Goal: Task Accomplishment & Management: Use online tool/utility

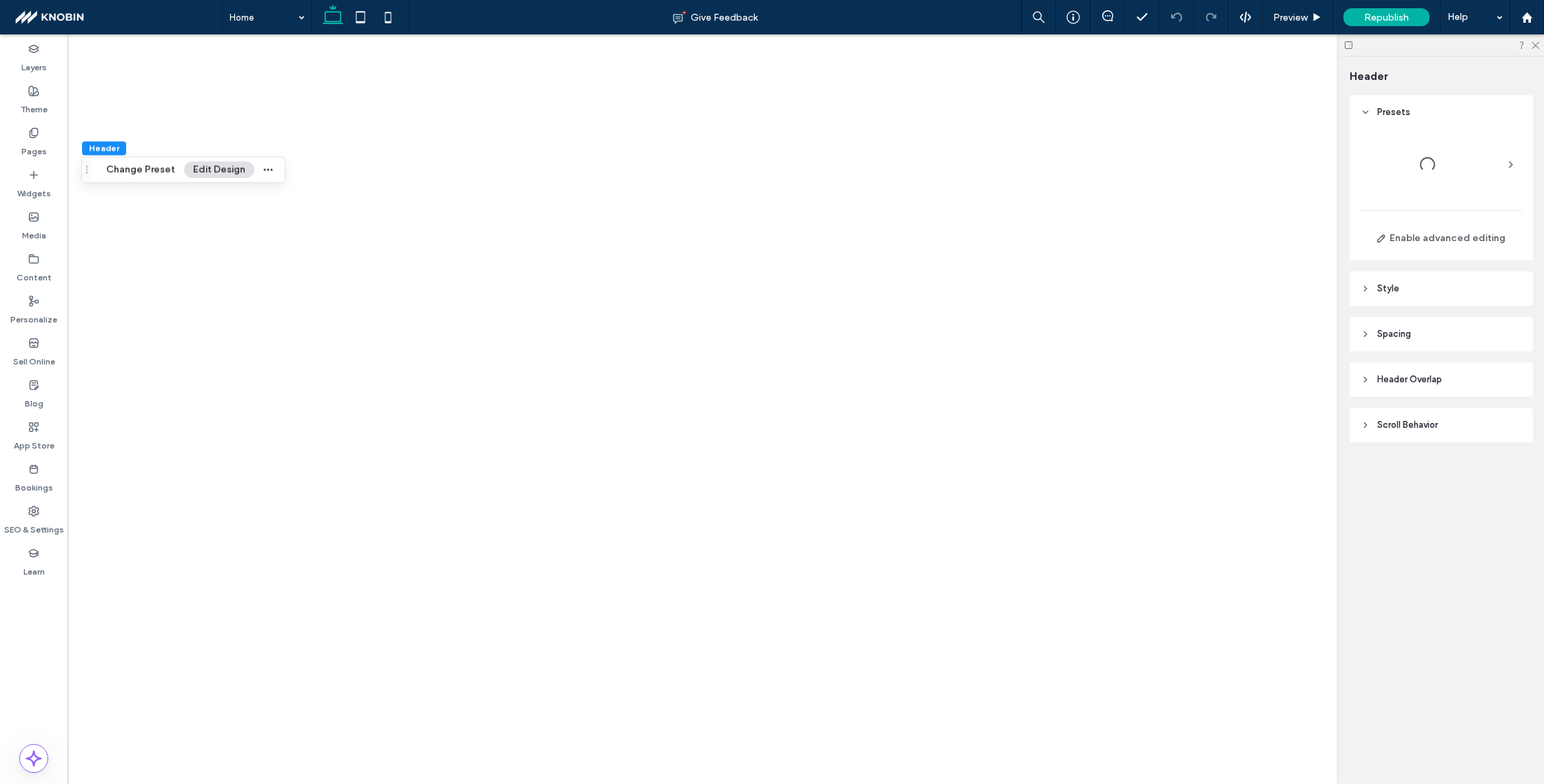
click at [1534, 42] on icon at bounding box center [1535, 44] width 9 height 9
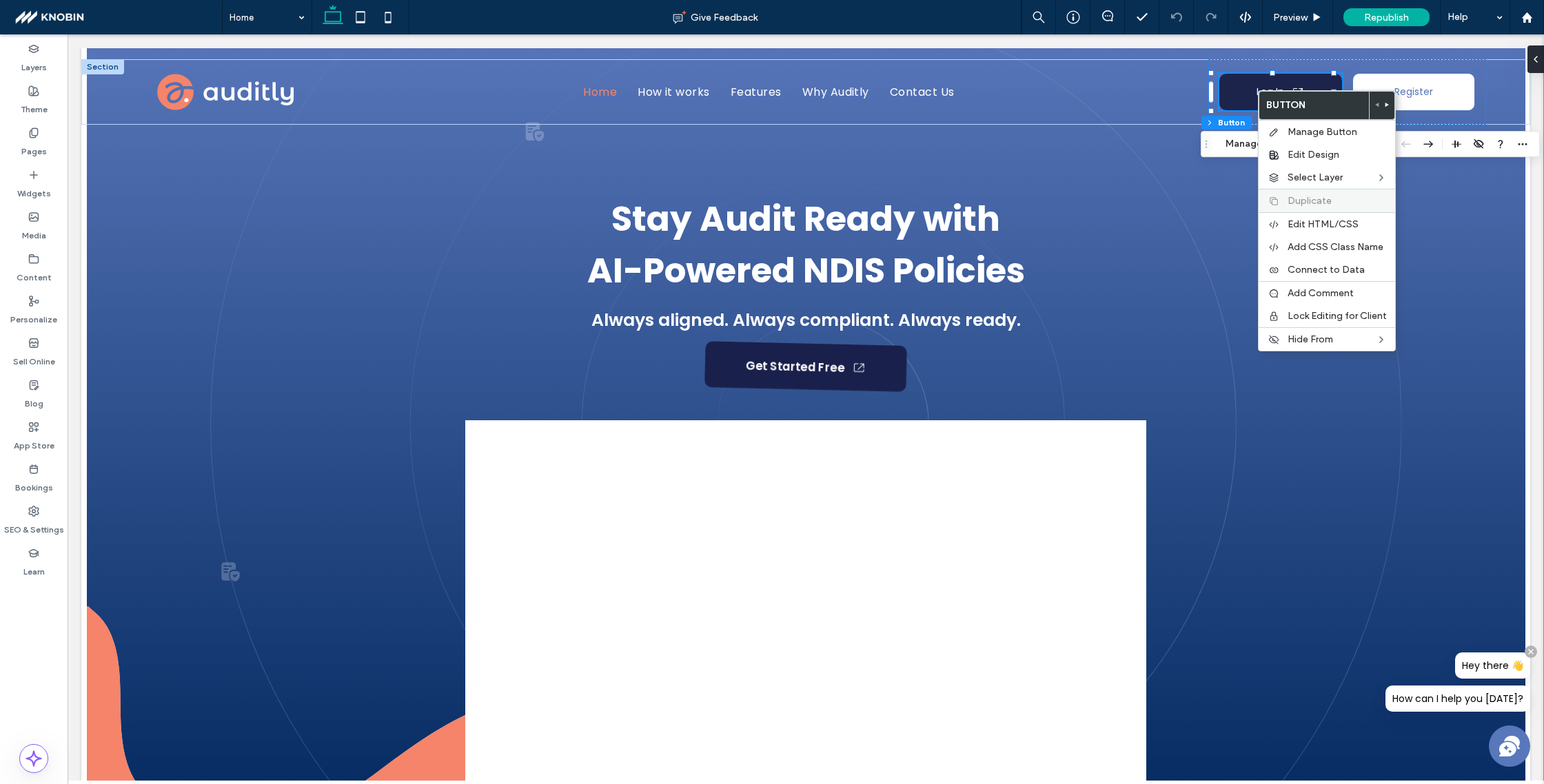
type input "**"
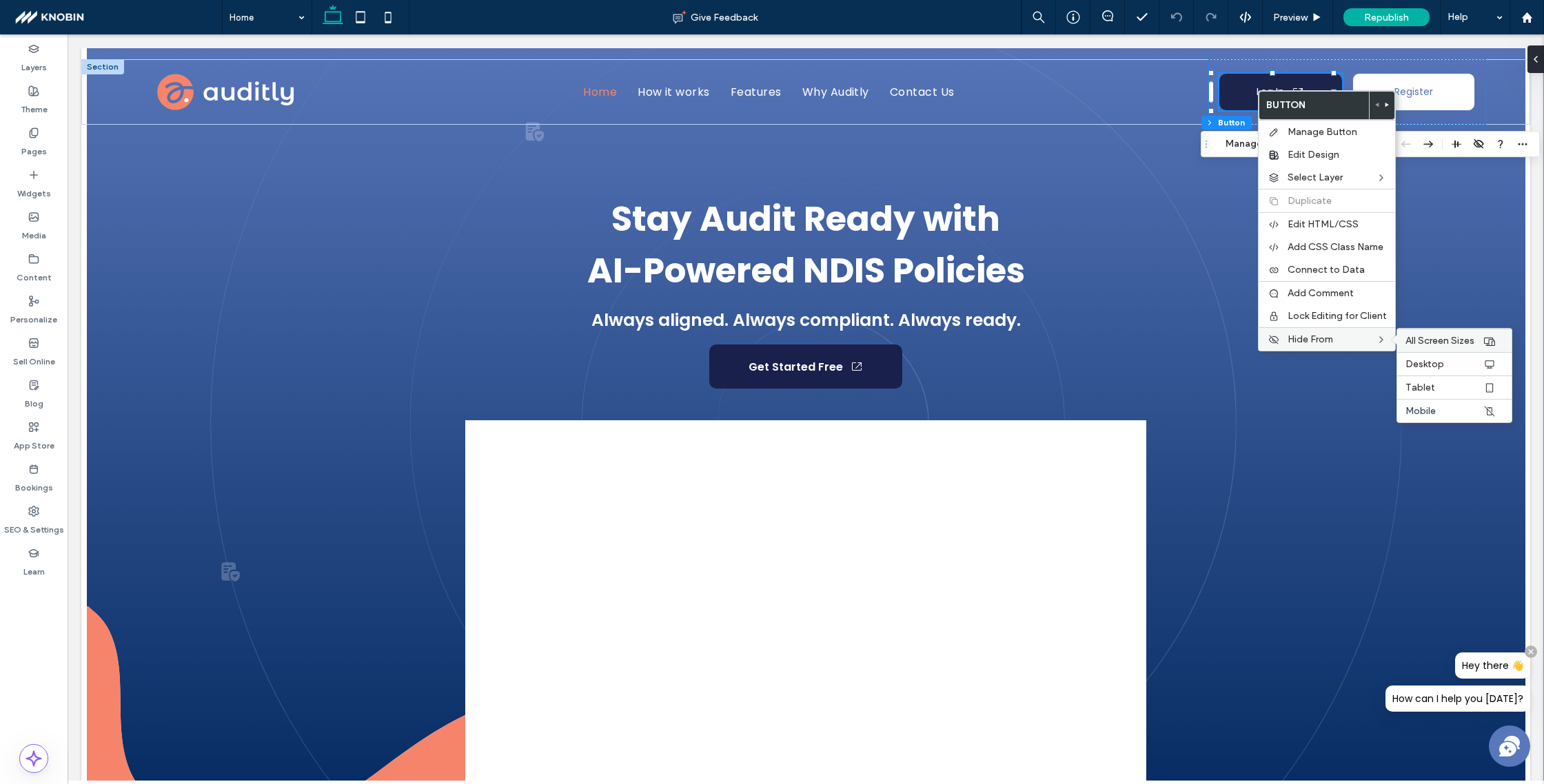
click at [1457, 338] on span "All Screen Sizes" at bounding box center [1440, 340] width 69 height 12
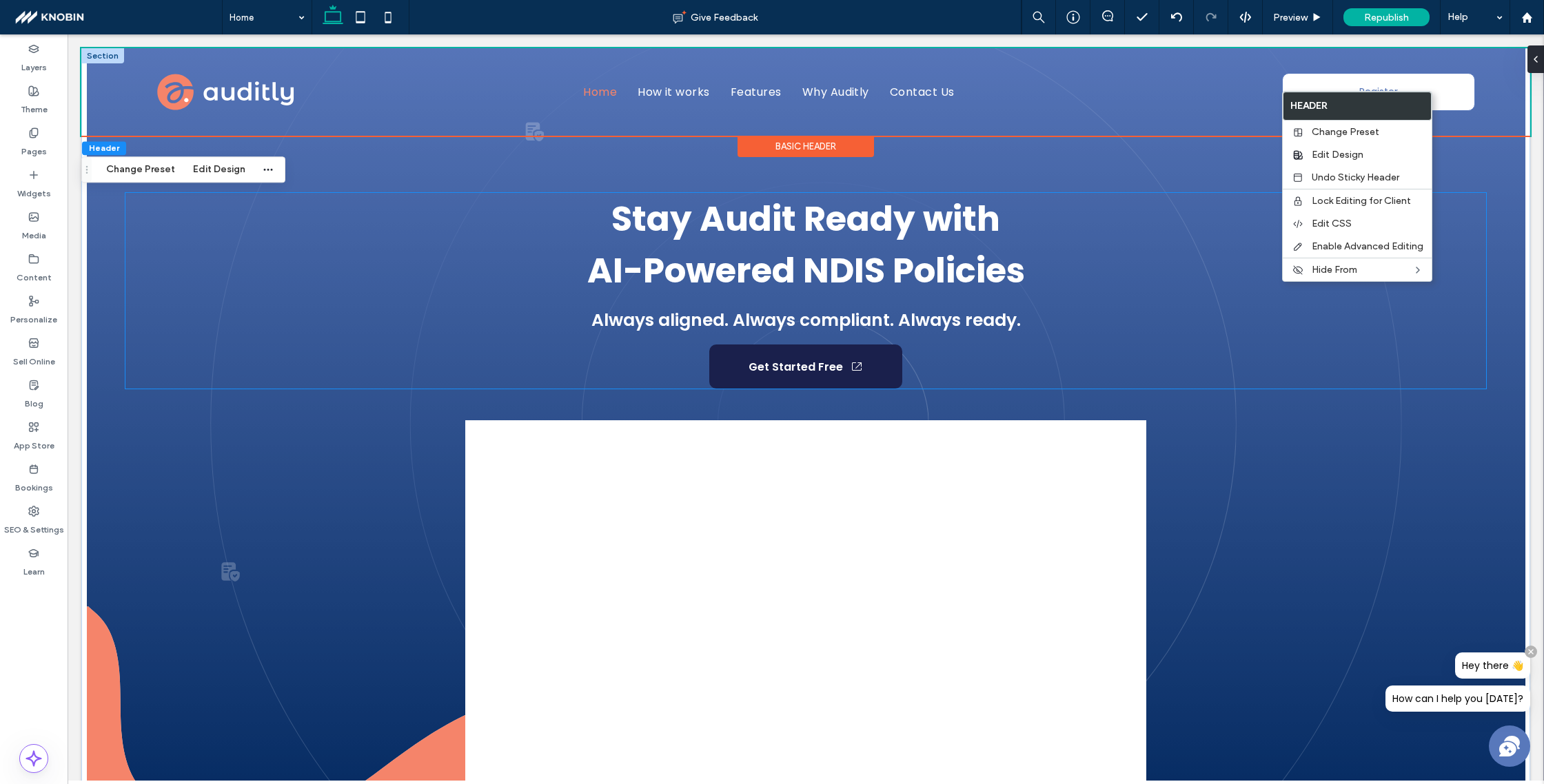
click at [1372, 331] on div "Stay Audit Ready with ﻿ AI-Powered NDIS Policies Always aligned. Always complia…" at bounding box center [806, 291] width 1361 height 196
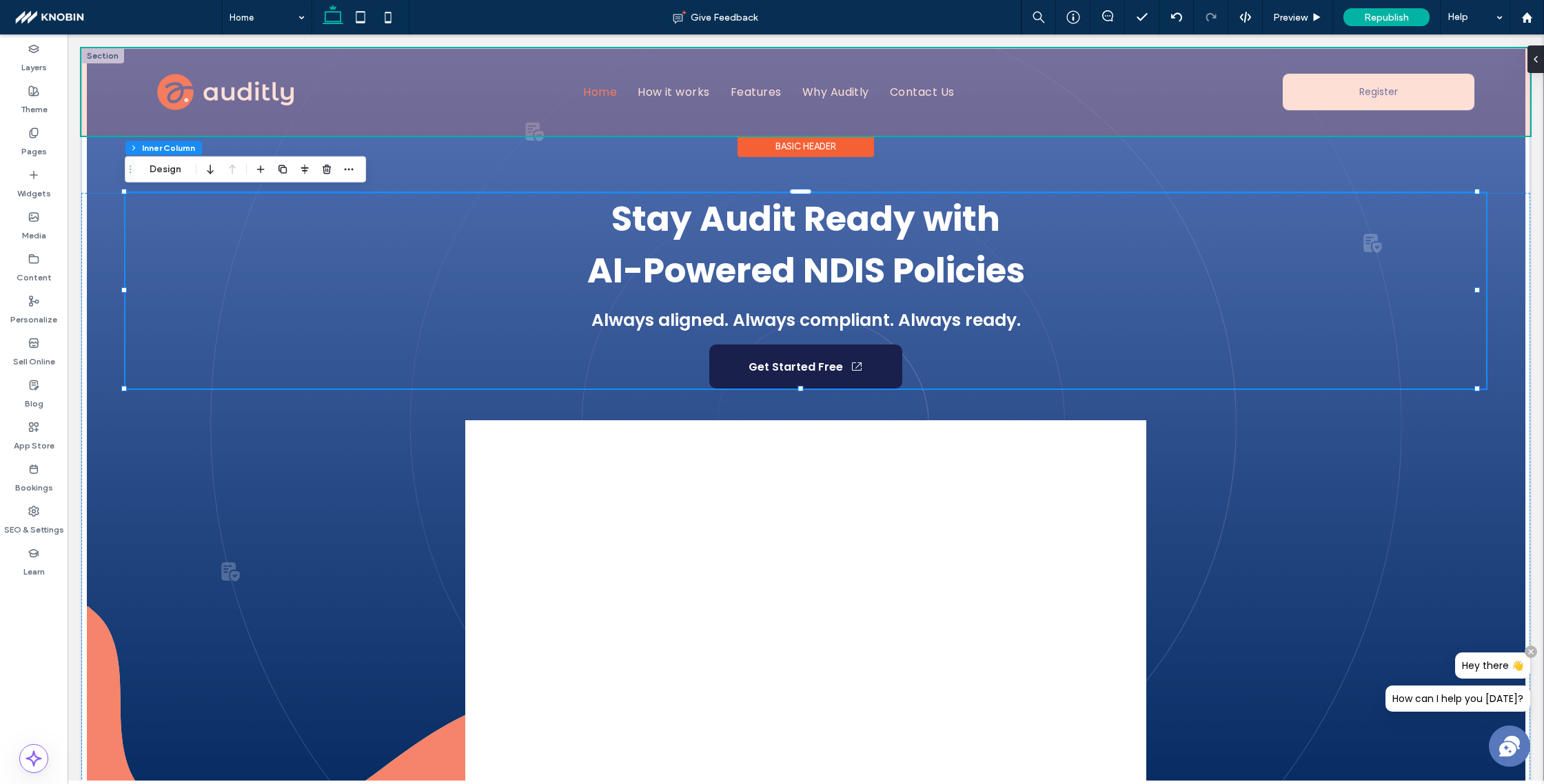
click at [1459, 120] on div at bounding box center [806, 92] width 1449 height 88
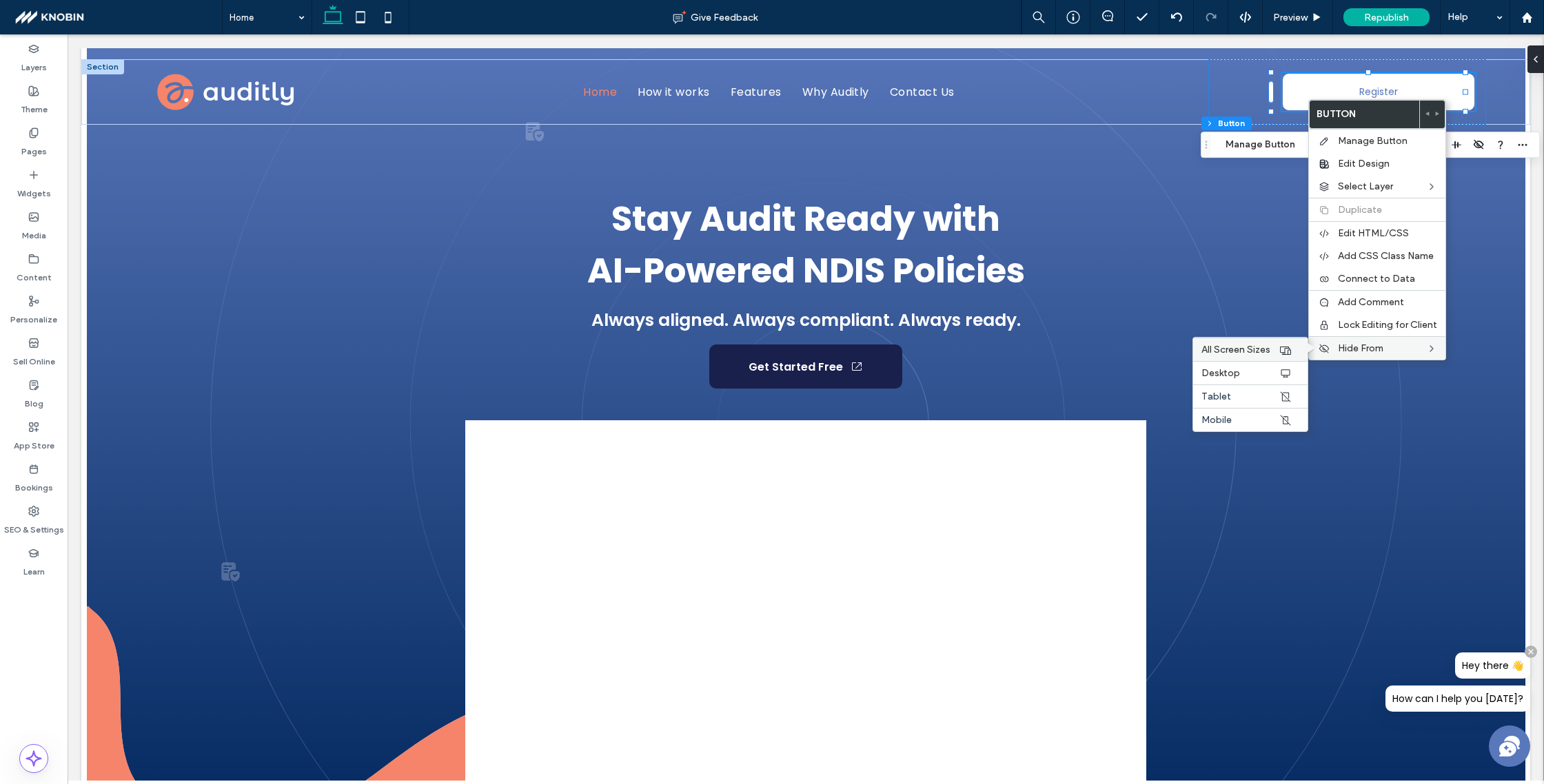
click at [1268, 351] on span "All Screen Sizes" at bounding box center [1236, 349] width 69 height 12
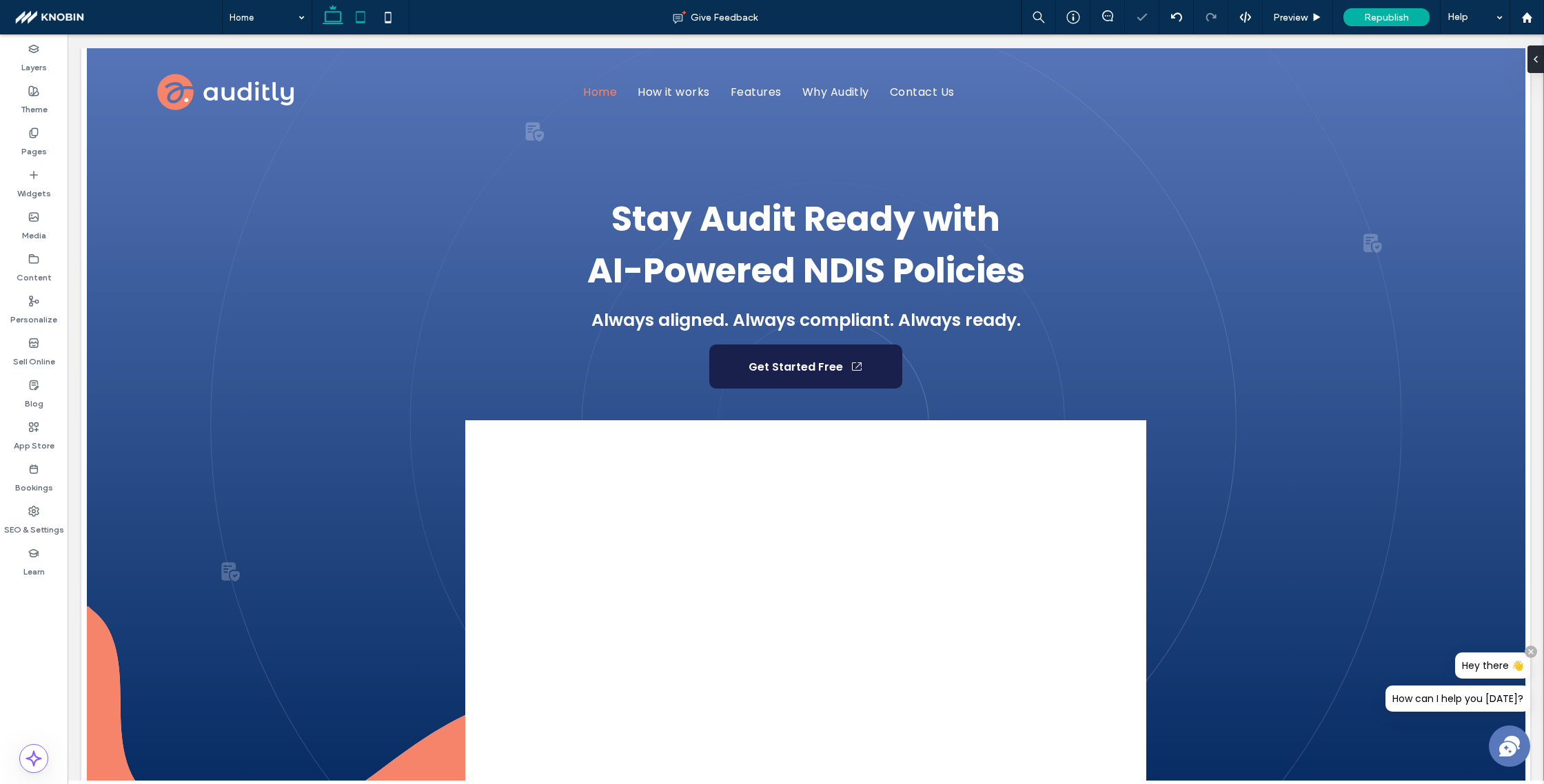
drag, startPoint x: 359, startPoint y: 24, endPoint x: 468, endPoint y: 75, distance: 120.3
click at [359, 24] on icon at bounding box center [361, 17] width 28 height 28
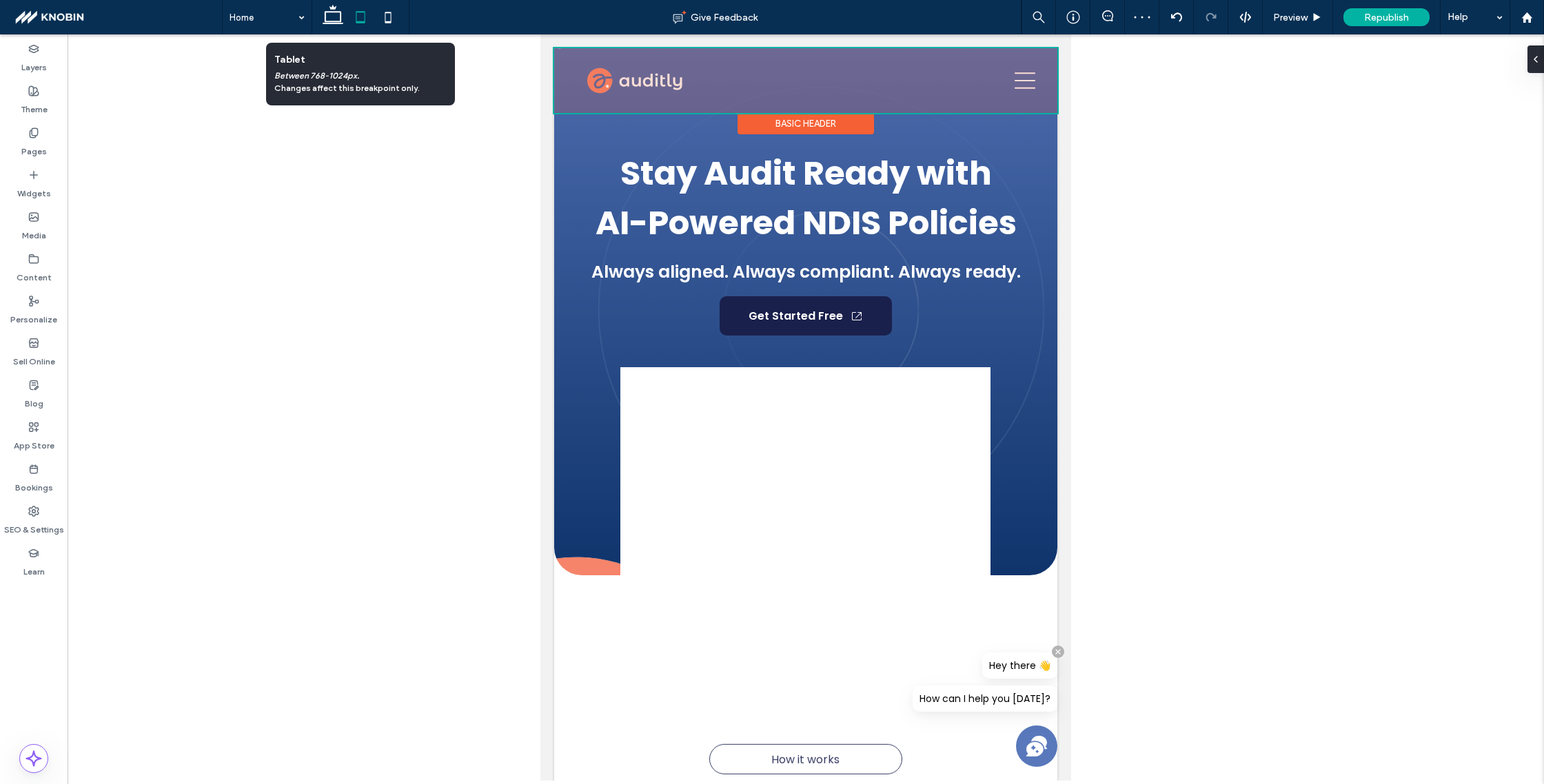
click at [1017, 80] on div at bounding box center [806, 80] width 503 height 64
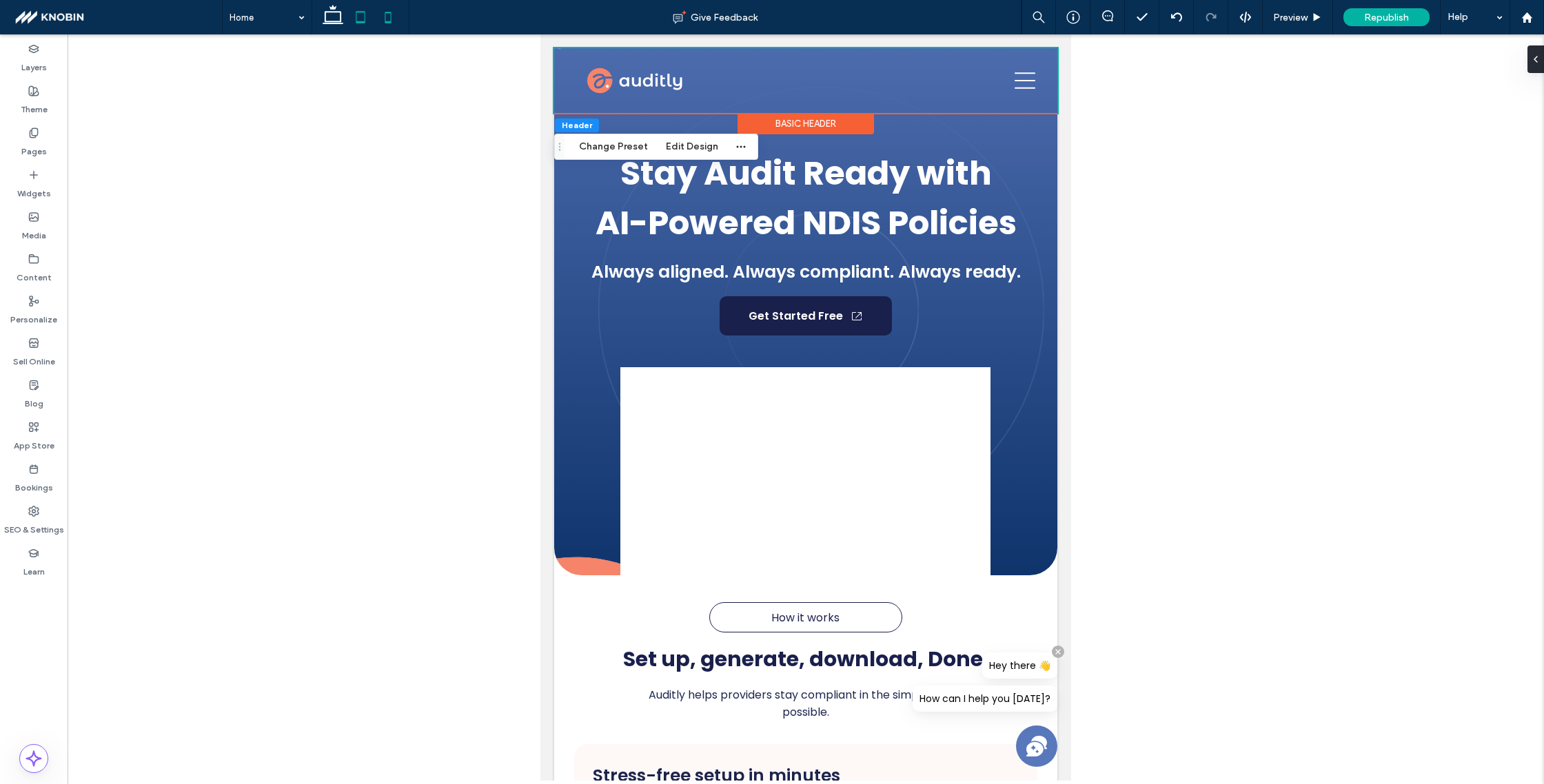
click at [387, 19] on icon at bounding box center [388, 17] width 28 height 28
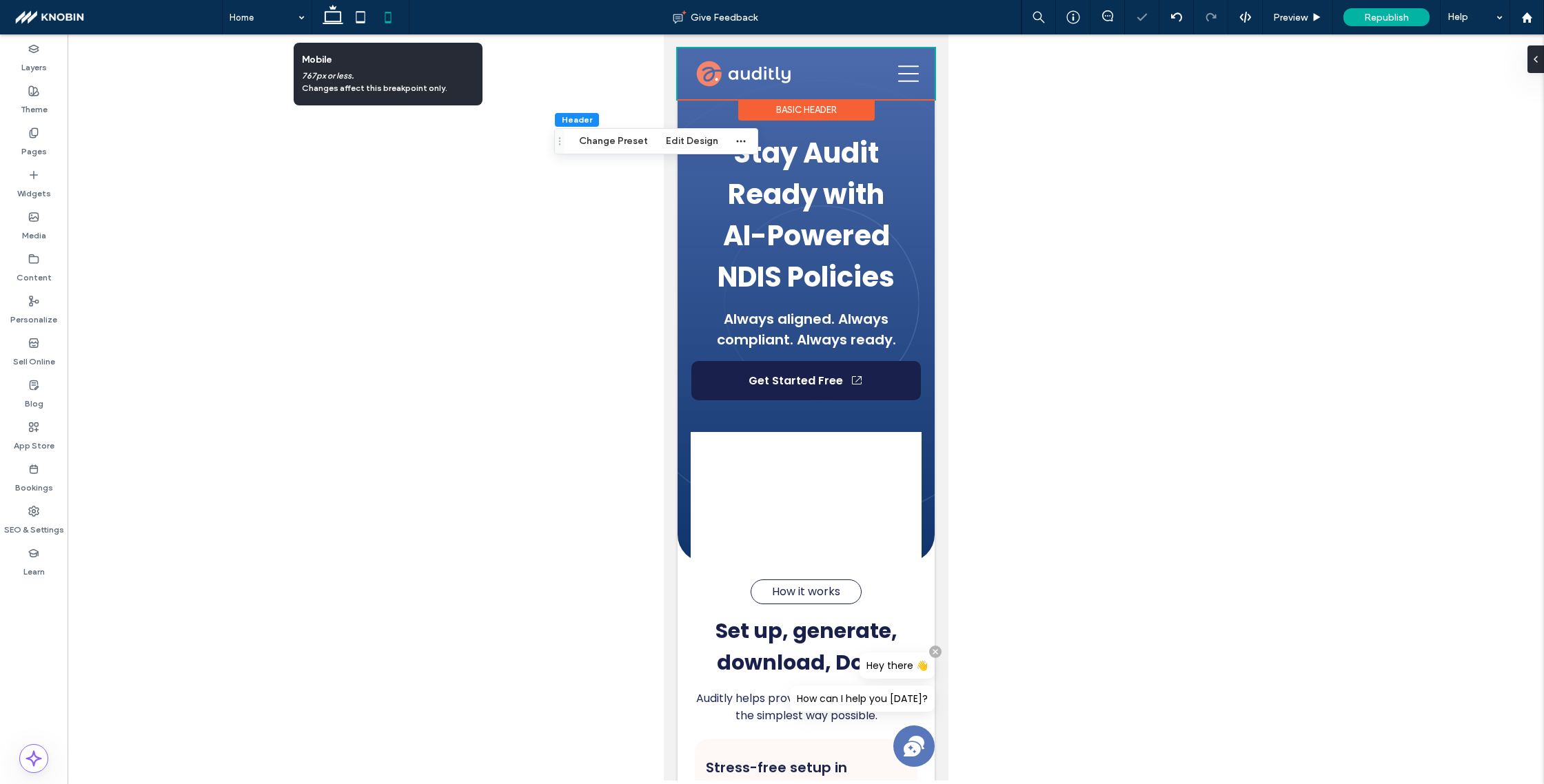
type input "*"
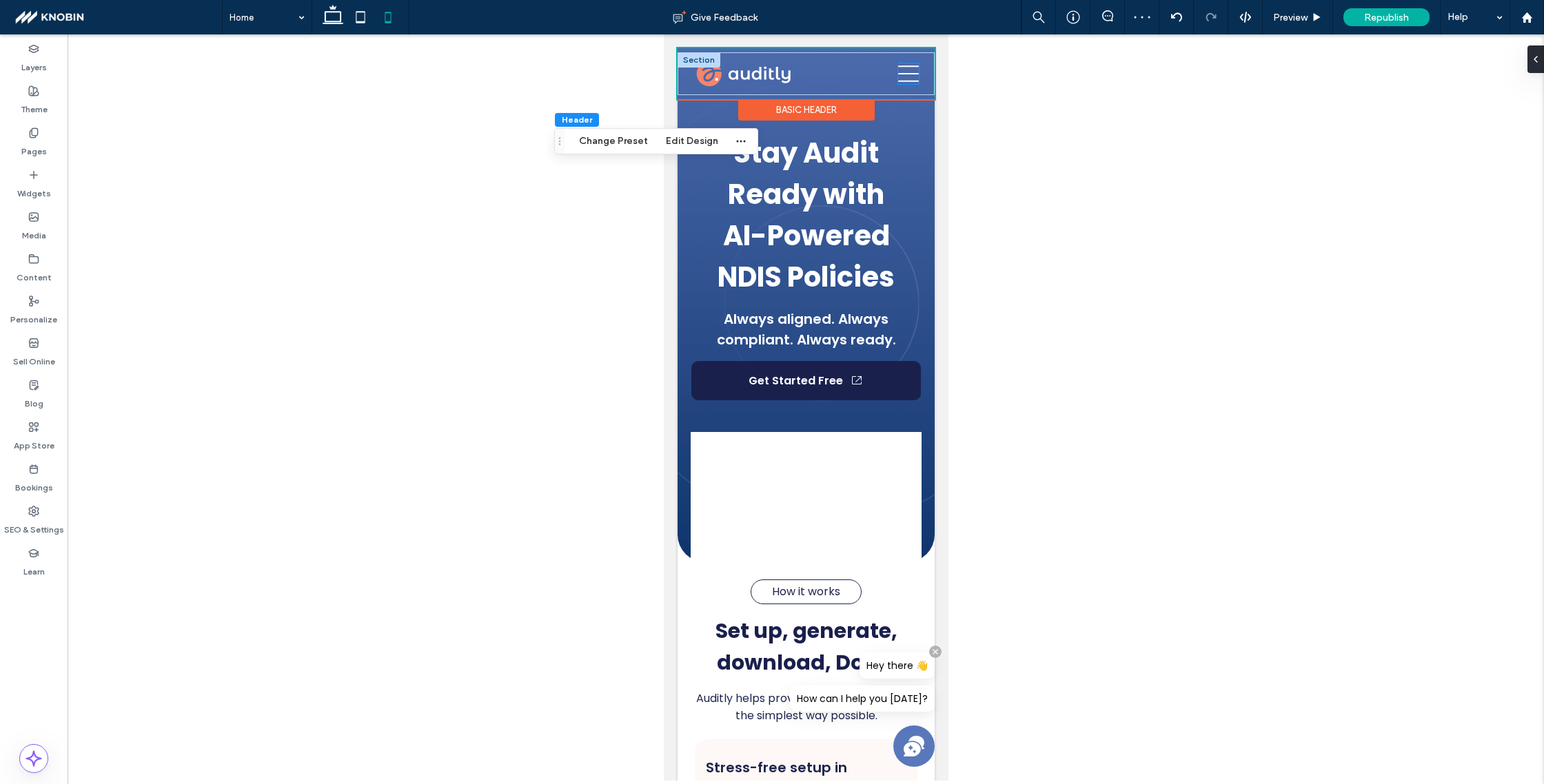
click at [903, 75] on icon at bounding box center [908, 74] width 21 height 21
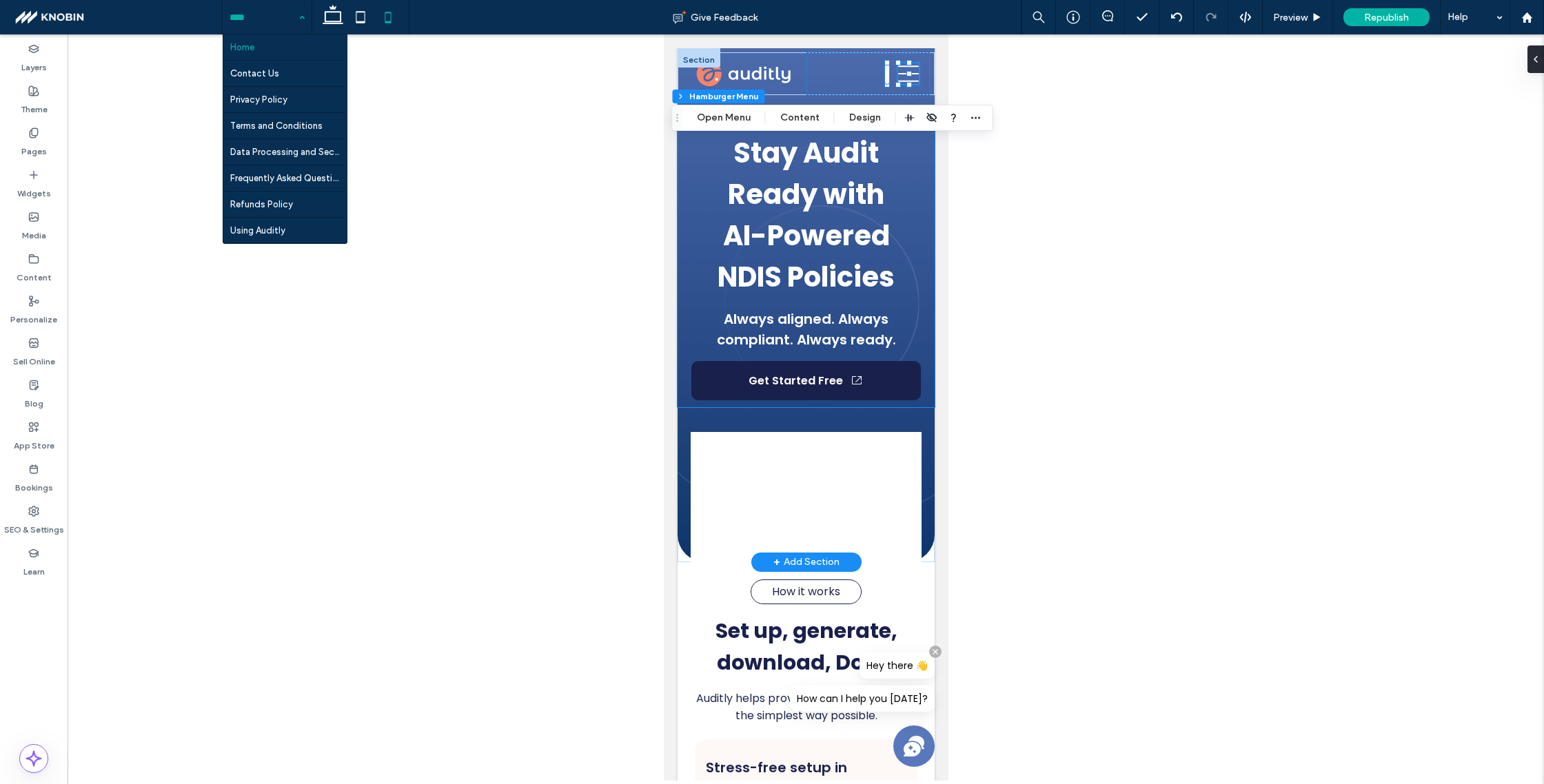
click at [712, 186] on h1 "Stay Audit Ready with" at bounding box center [806, 173] width 219 height 83
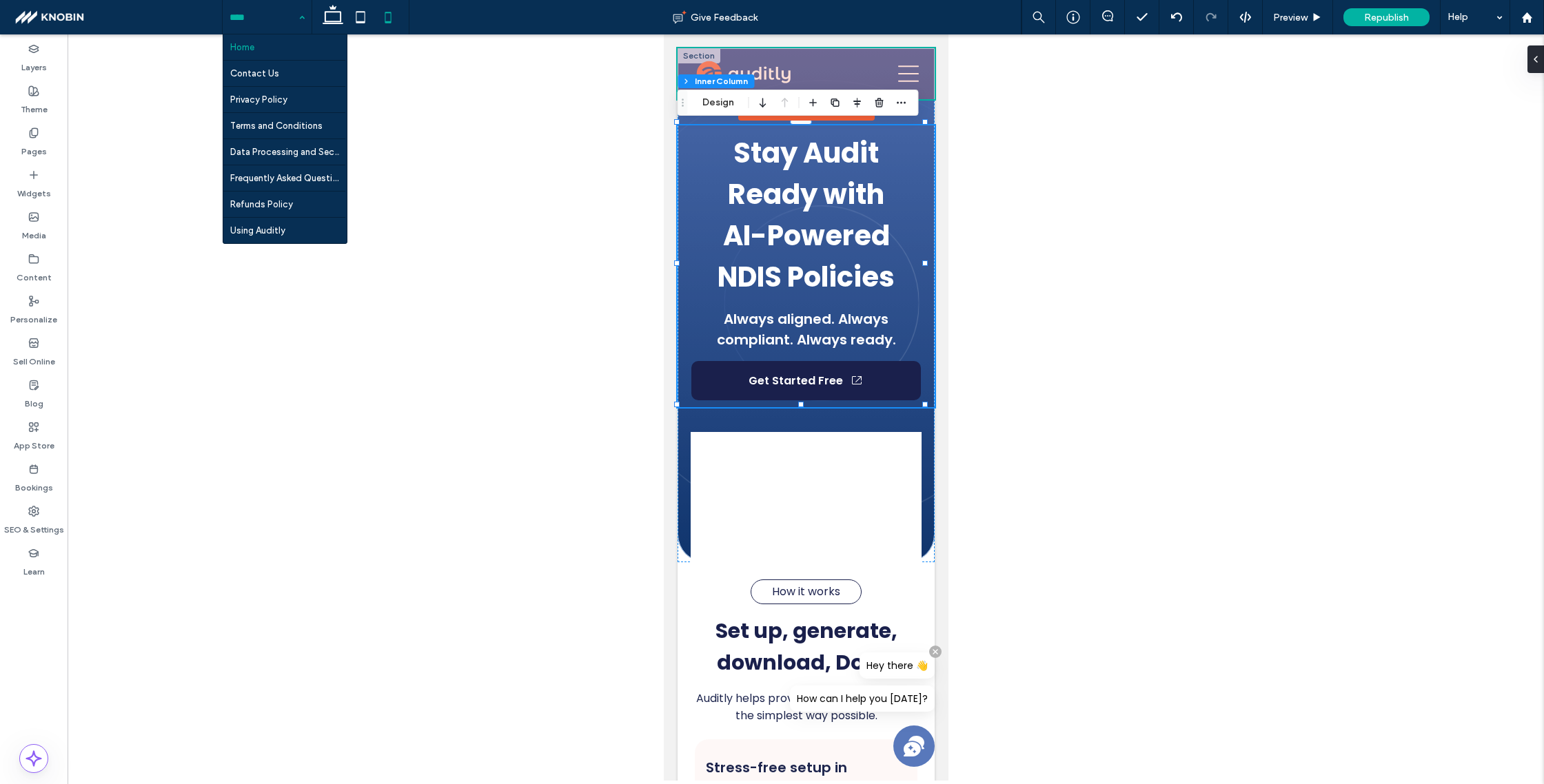
click at [893, 67] on div at bounding box center [805, 74] width 257 height 51
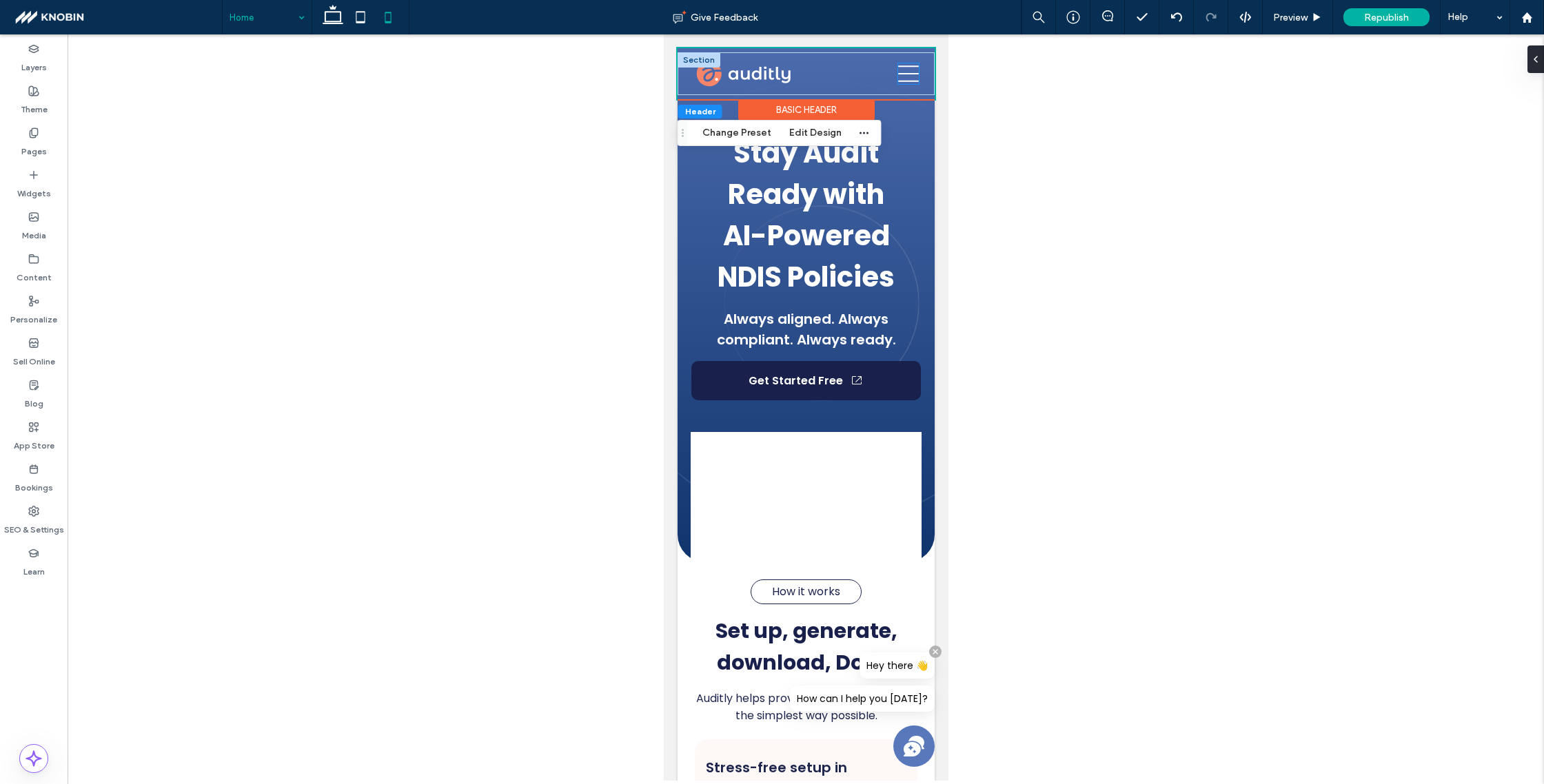
click at [898, 75] on icon at bounding box center [908, 74] width 21 height 21
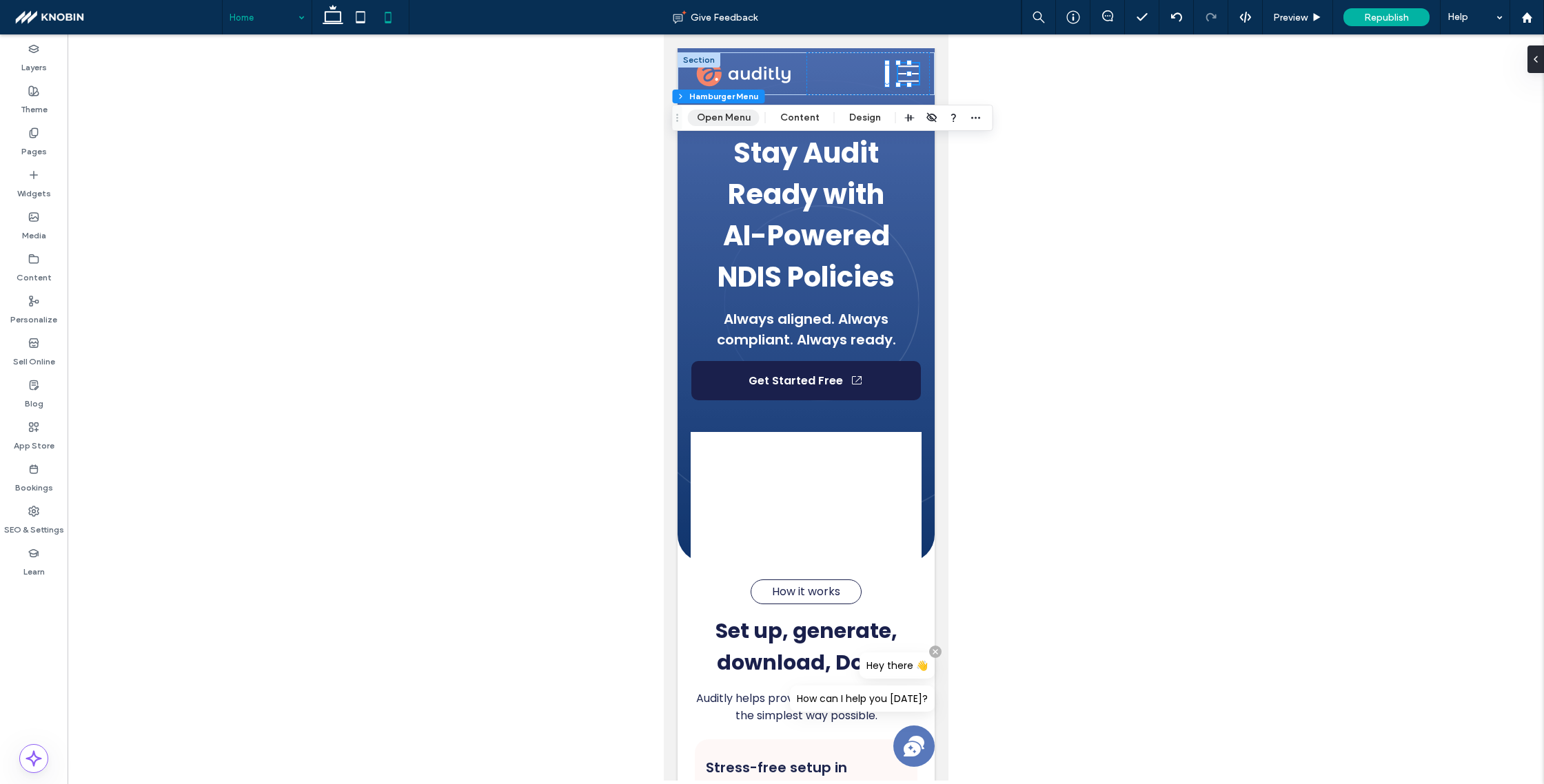
click at [713, 116] on button "Open Menu" at bounding box center [724, 117] width 71 height 16
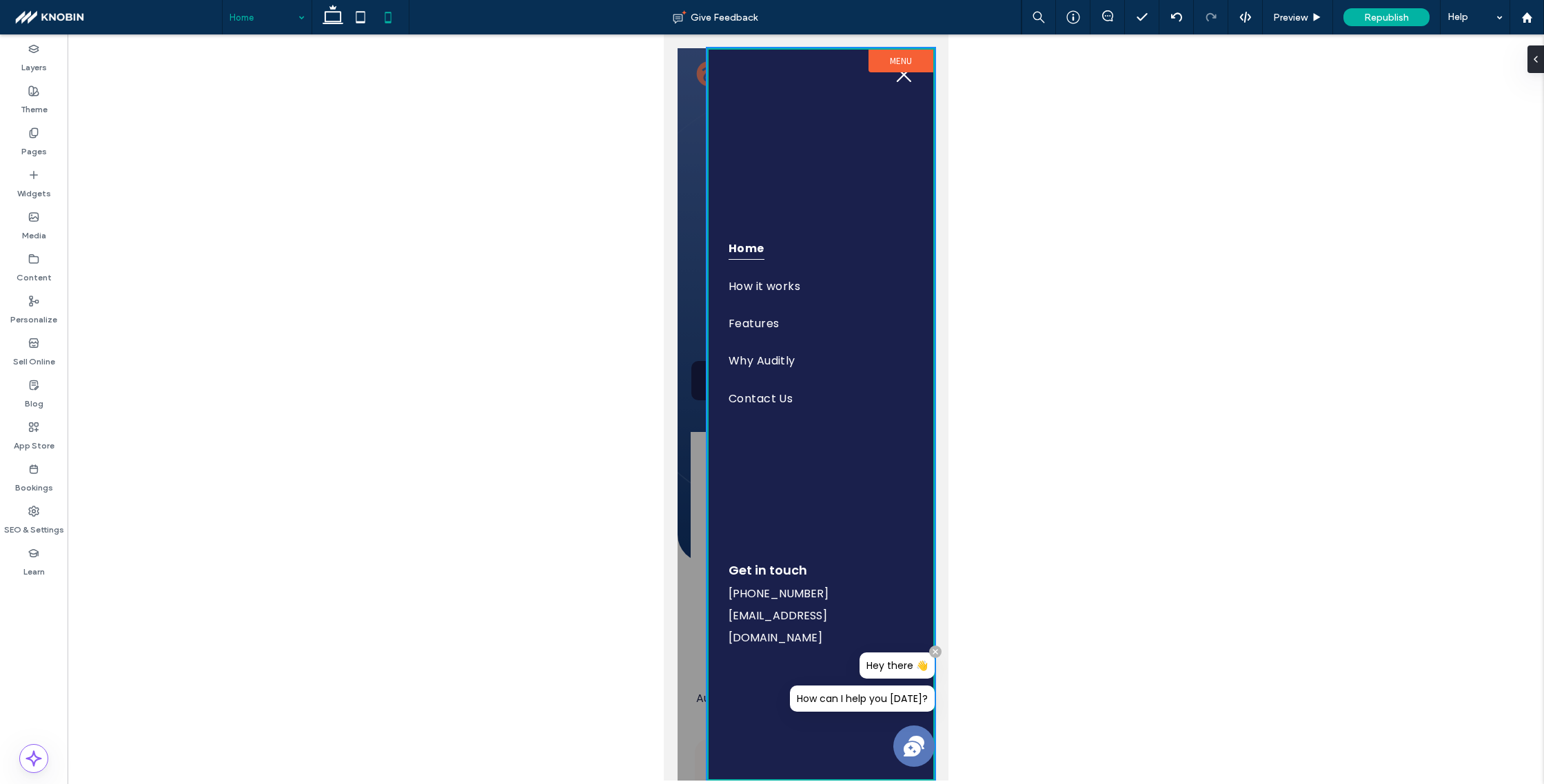
click at [691, 361] on div at bounding box center [805, 415] width 257 height 733
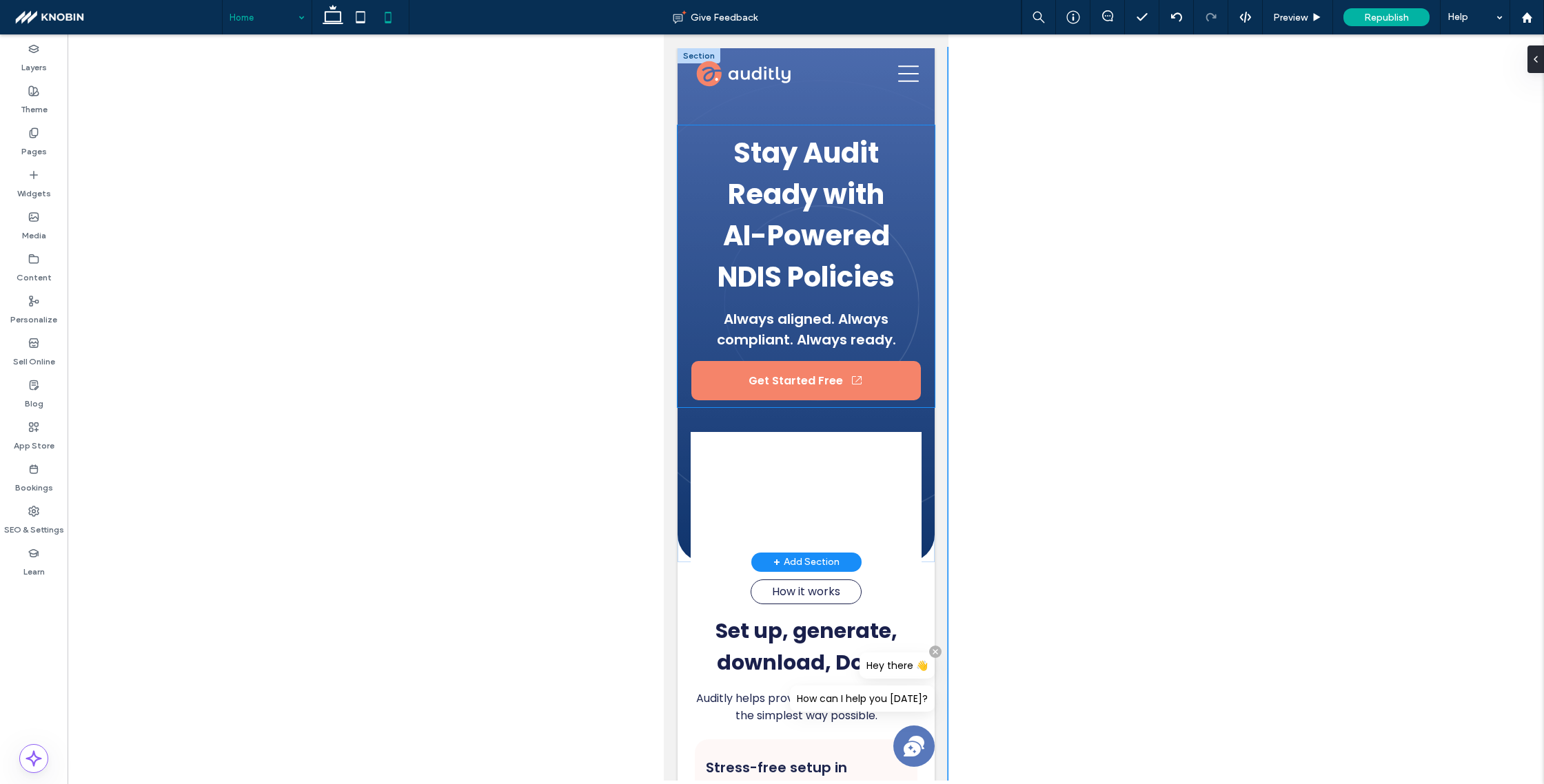
click at [716, 371] on link "Get Started Free" at bounding box center [805, 380] width 230 height 40
click at [708, 377] on link "Get Started Free" at bounding box center [805, 380] width 230 height 40
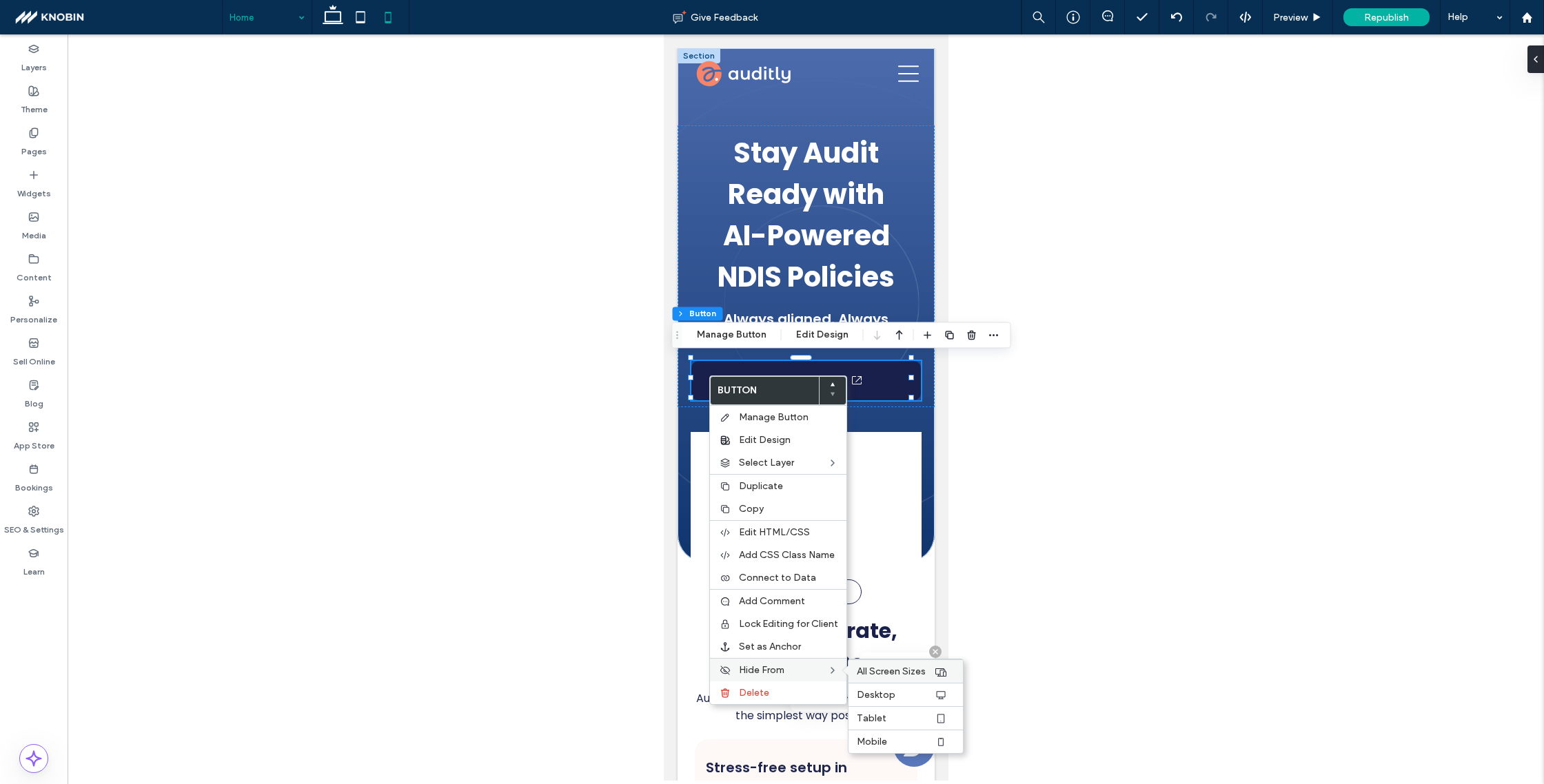
click at [903, 677] on span "All Screen Sizes" at bounding box center [891, 671] width 69 height 12
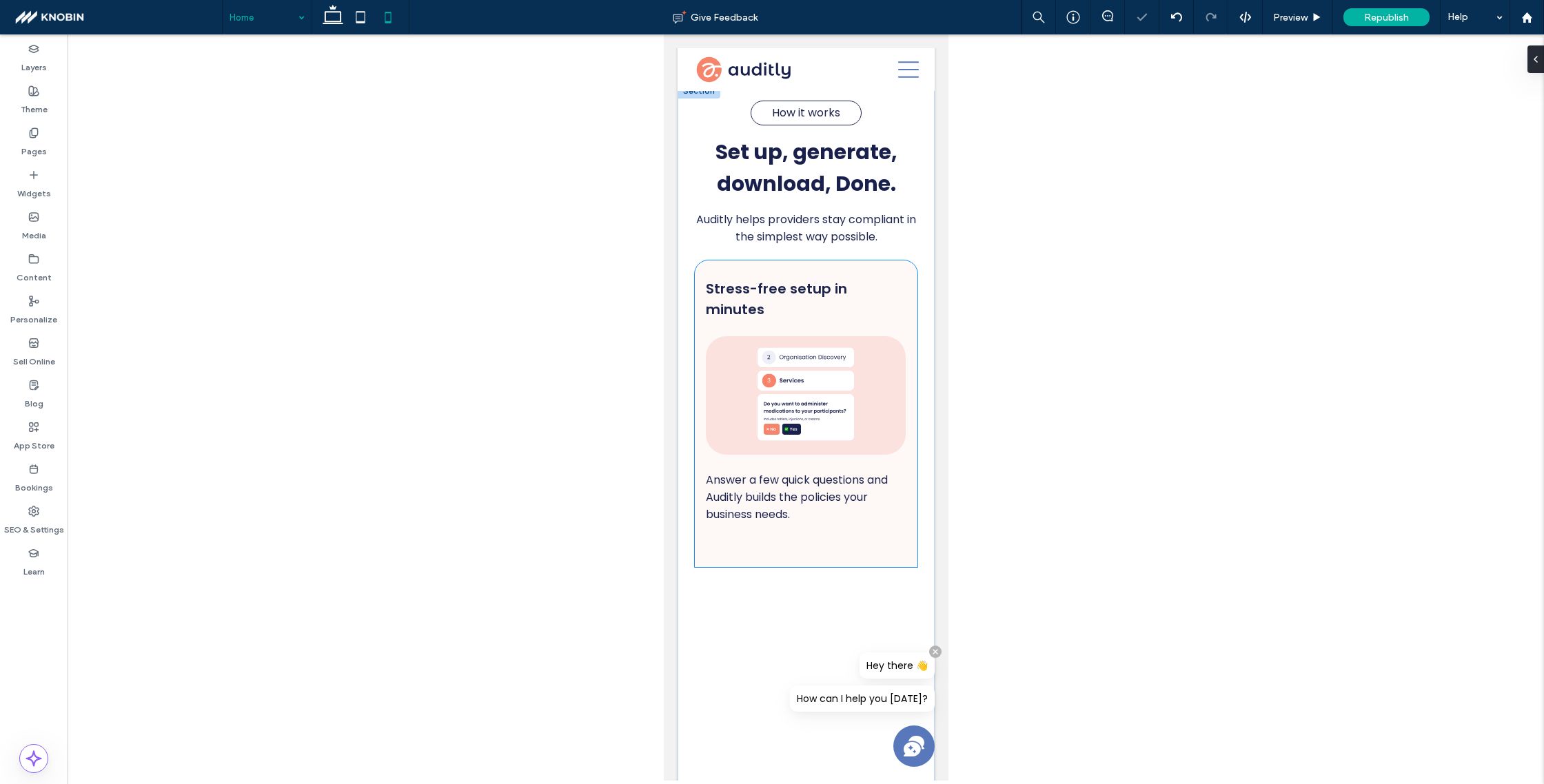
scroll to position [1393, 0]
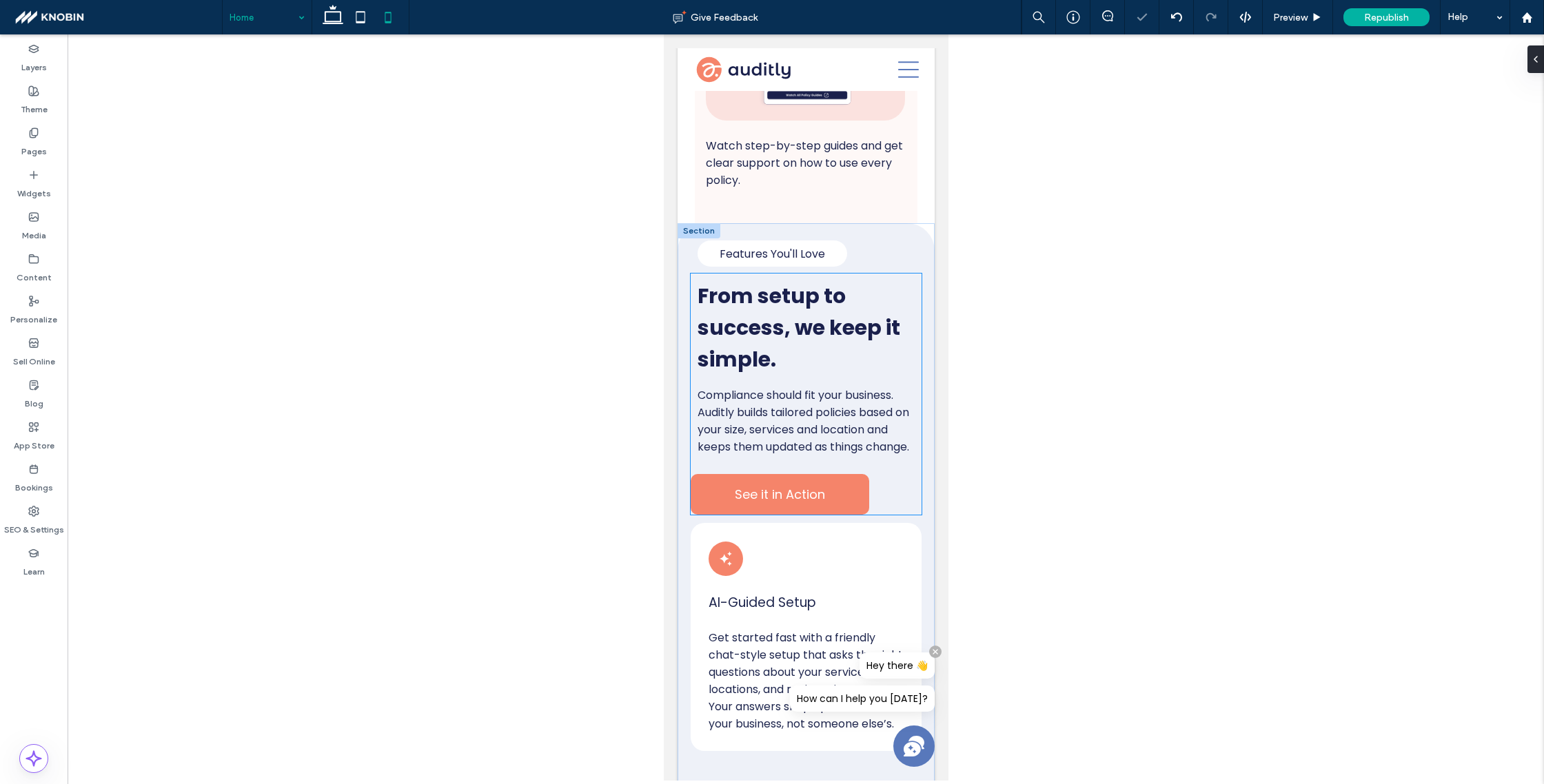
click at [828, 495] on link "See it in Action" at bounding box center [780, 494] width 179 height 40
click at [826, 488] on link "See it in Action" at bounding box center [780, 494] width 179 height 40
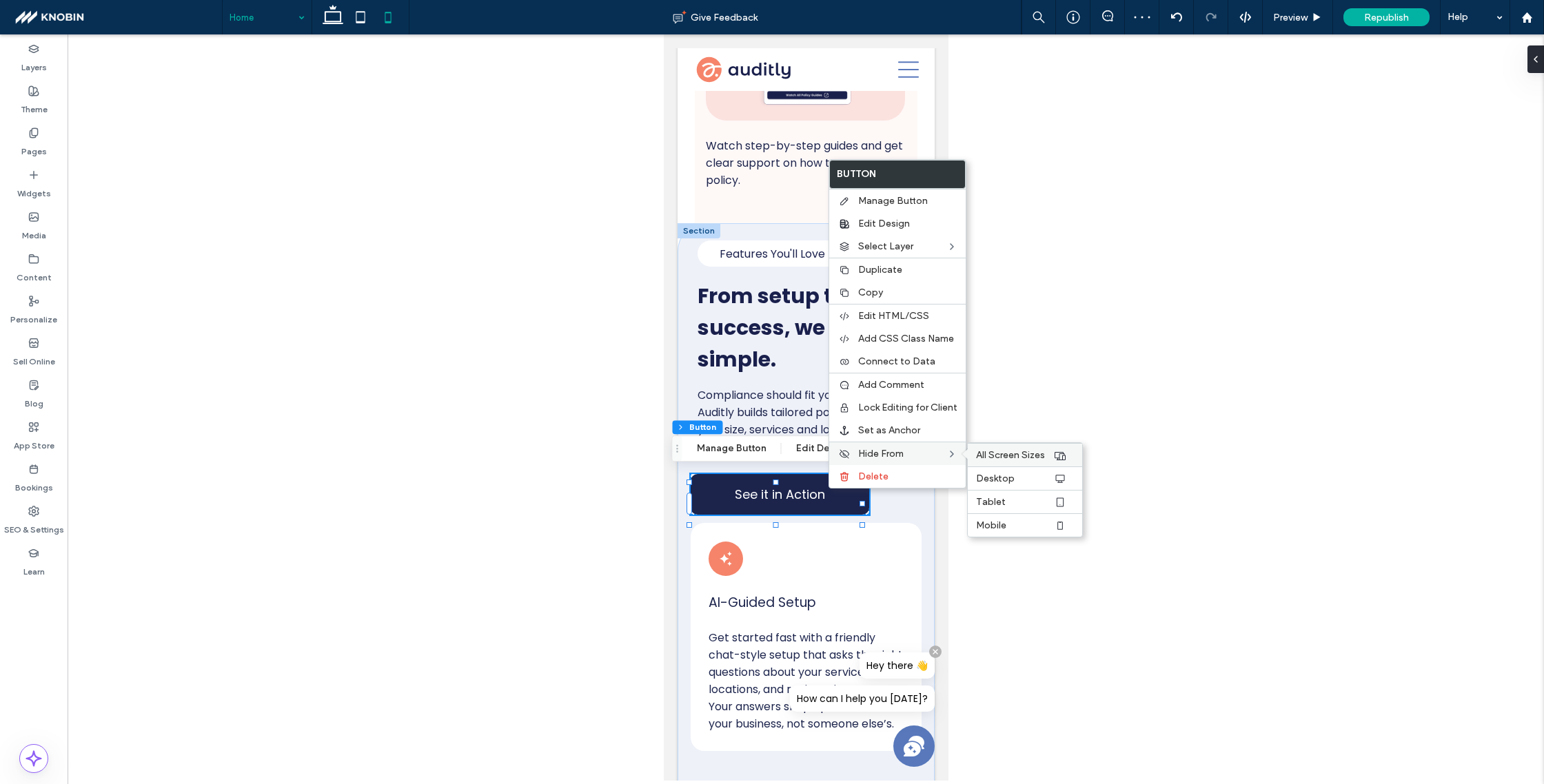
click at [1003, 452] on span "All Screen Sizes" at bounding box center [1010, 455] width 69 height 12
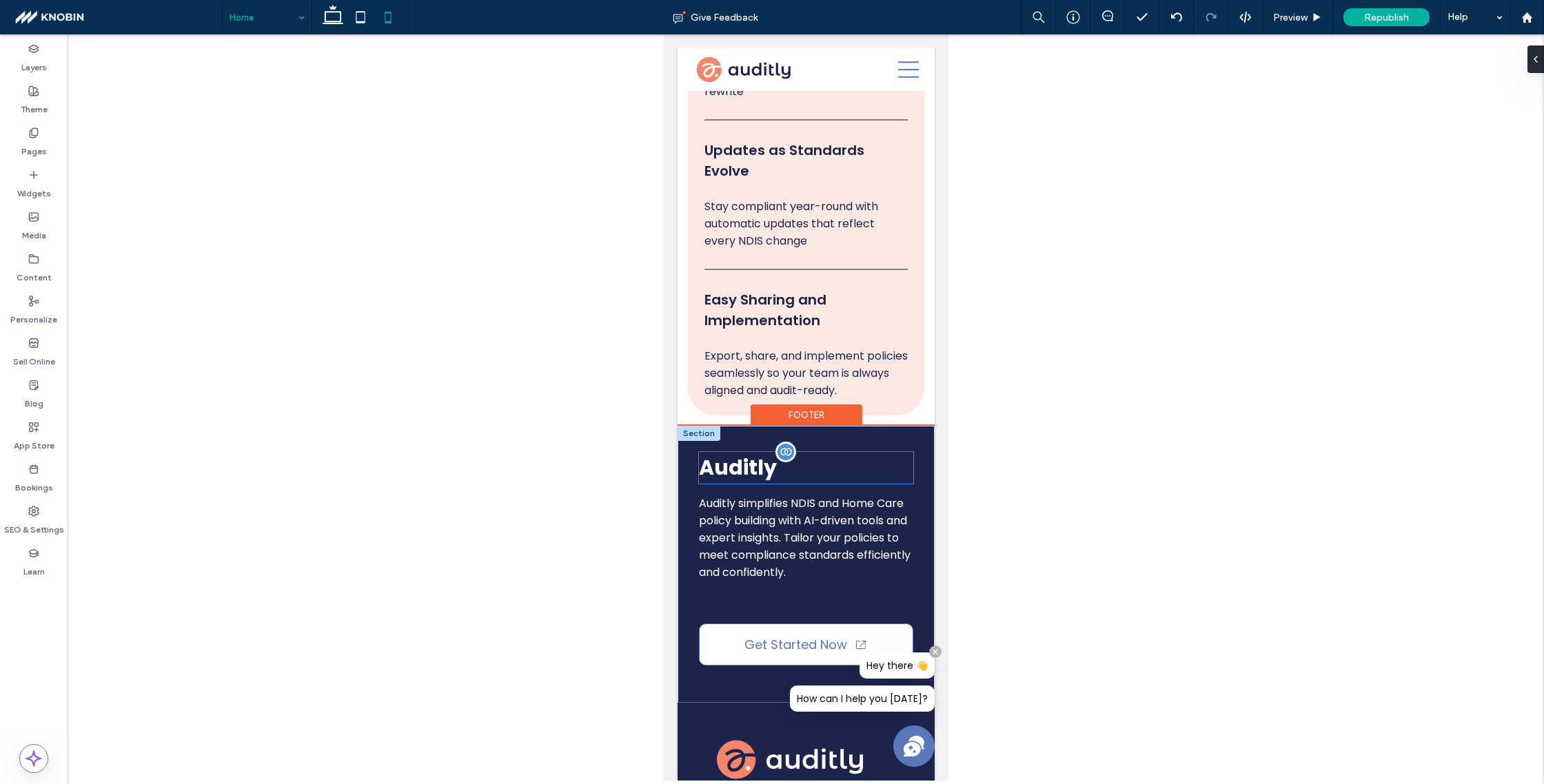
scroll to position [7334, 0]
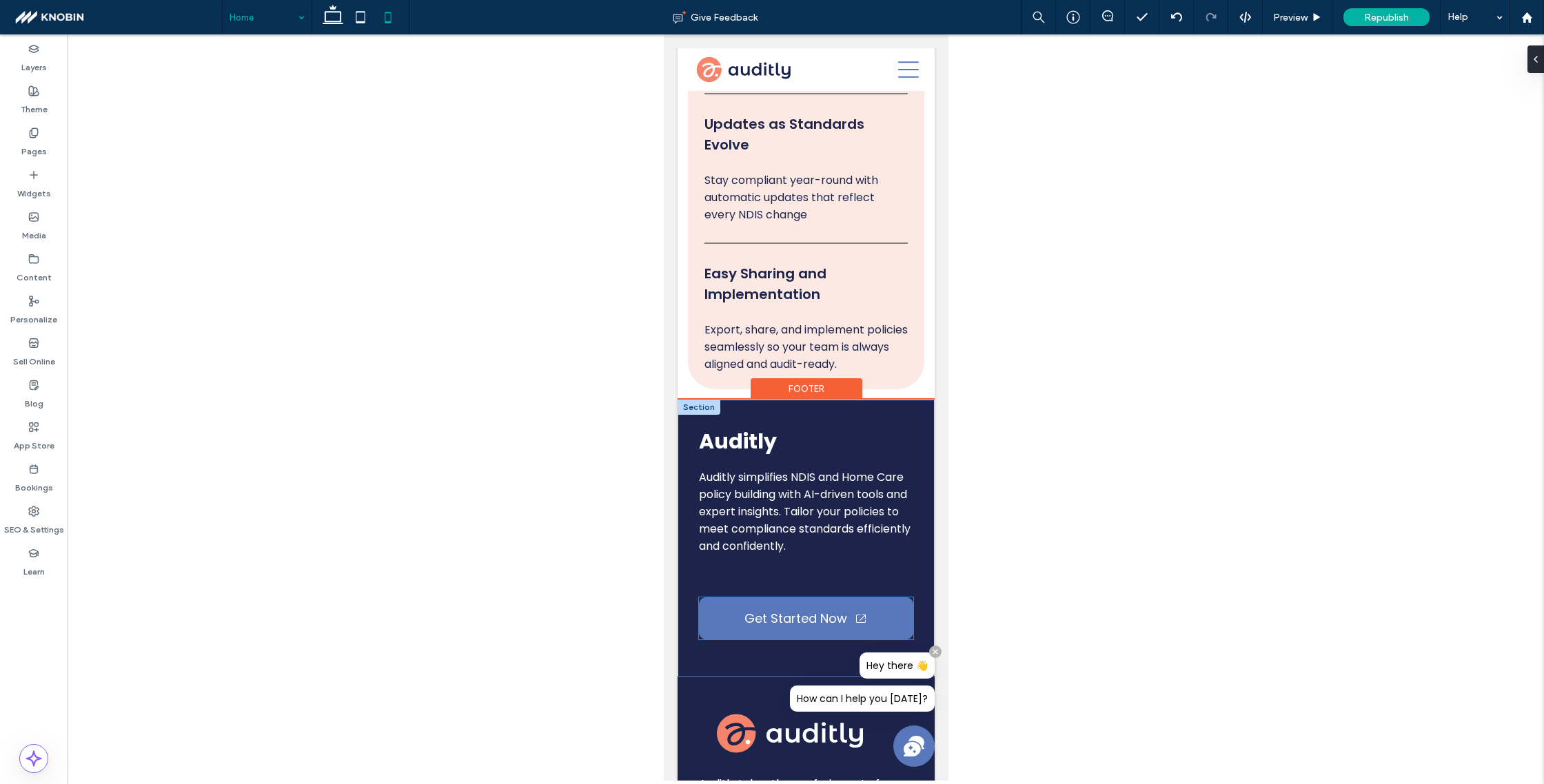
click at [701, 616] on link "Get Started Now" at bounding box center [805, 619] width 214 height 42
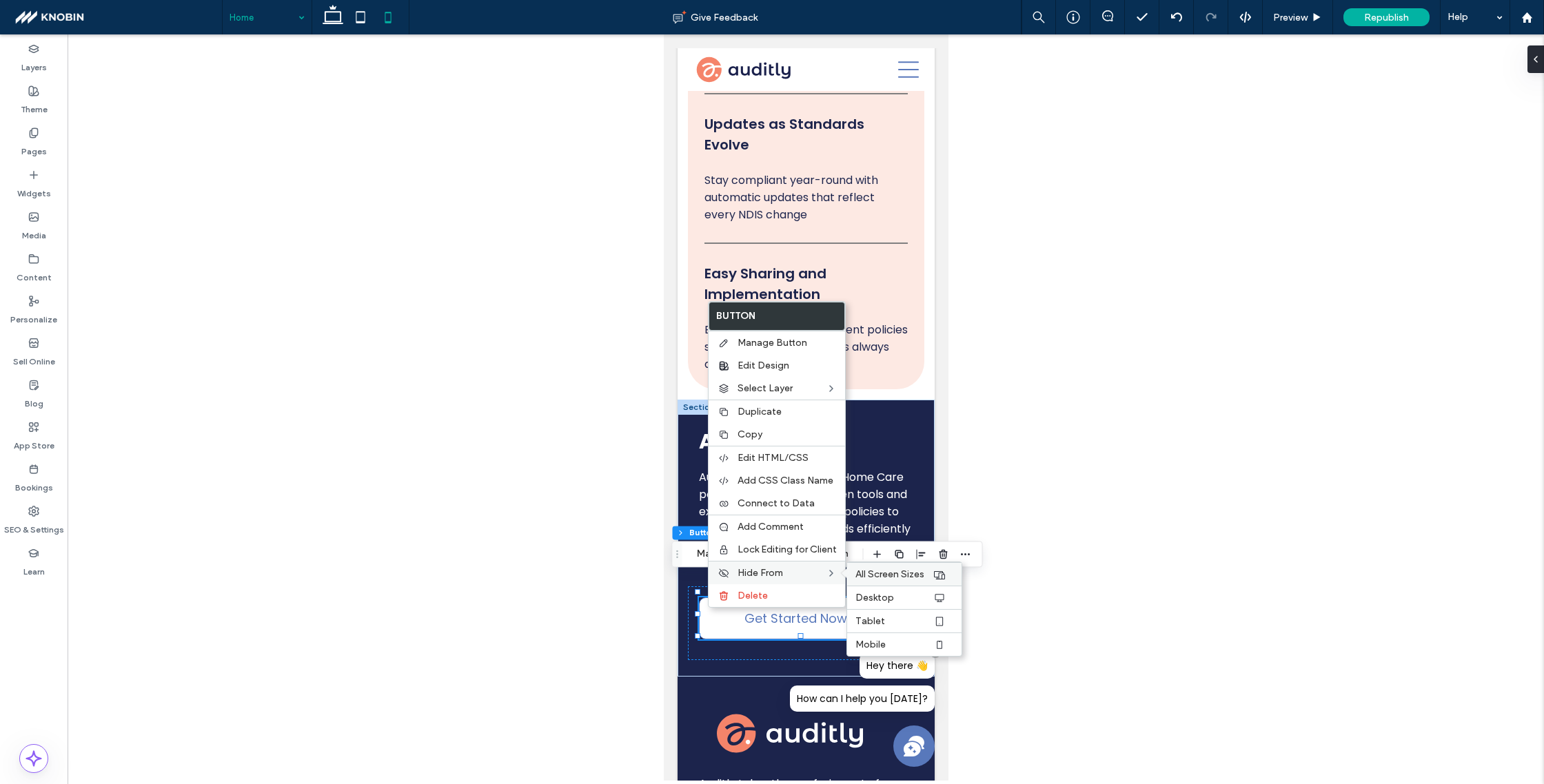
click at [897, 569] on span "All Screen Sizes" at bounding box center [890, 574] width 69 height 12
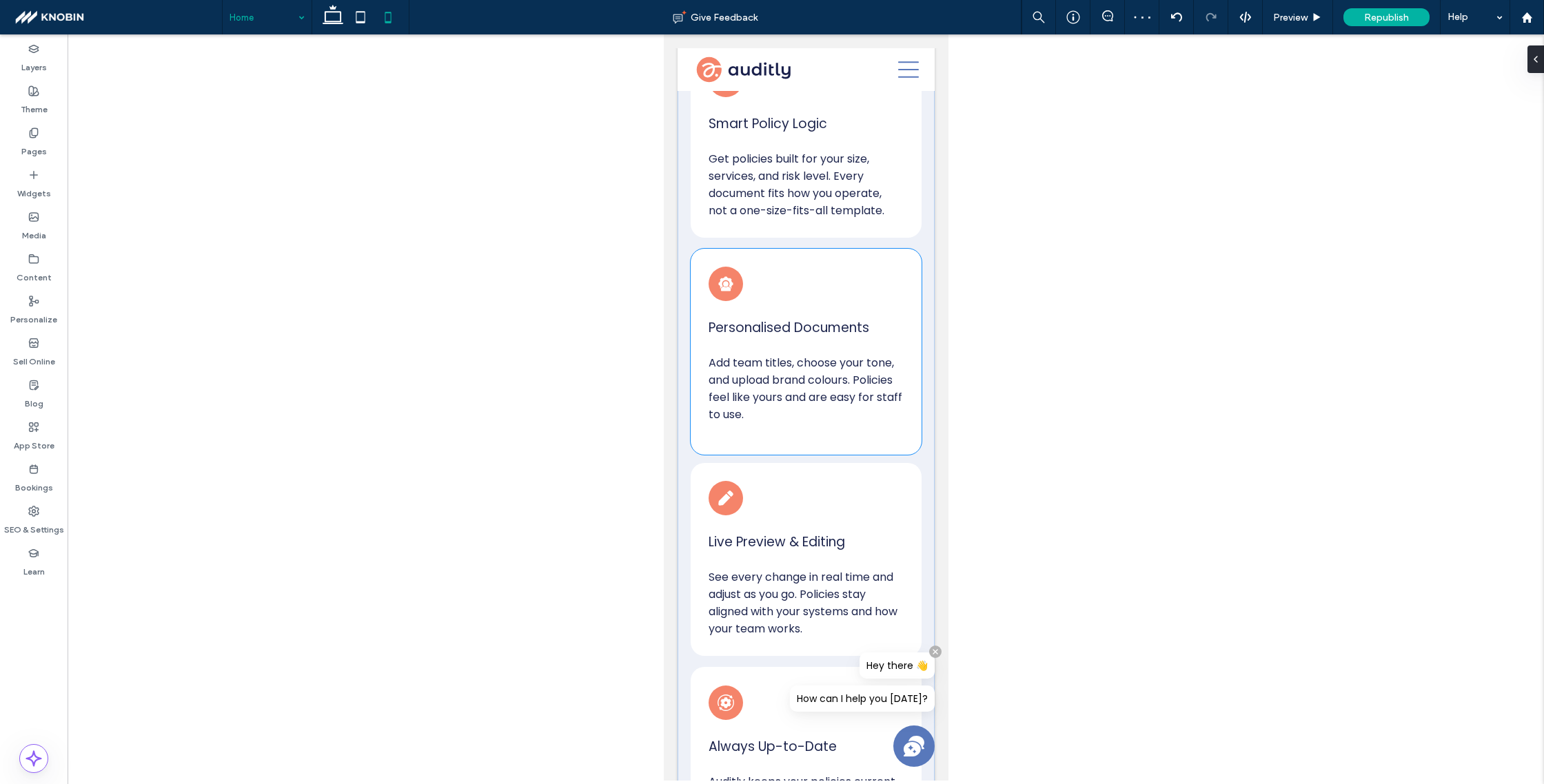
scroll to position [0, 0]
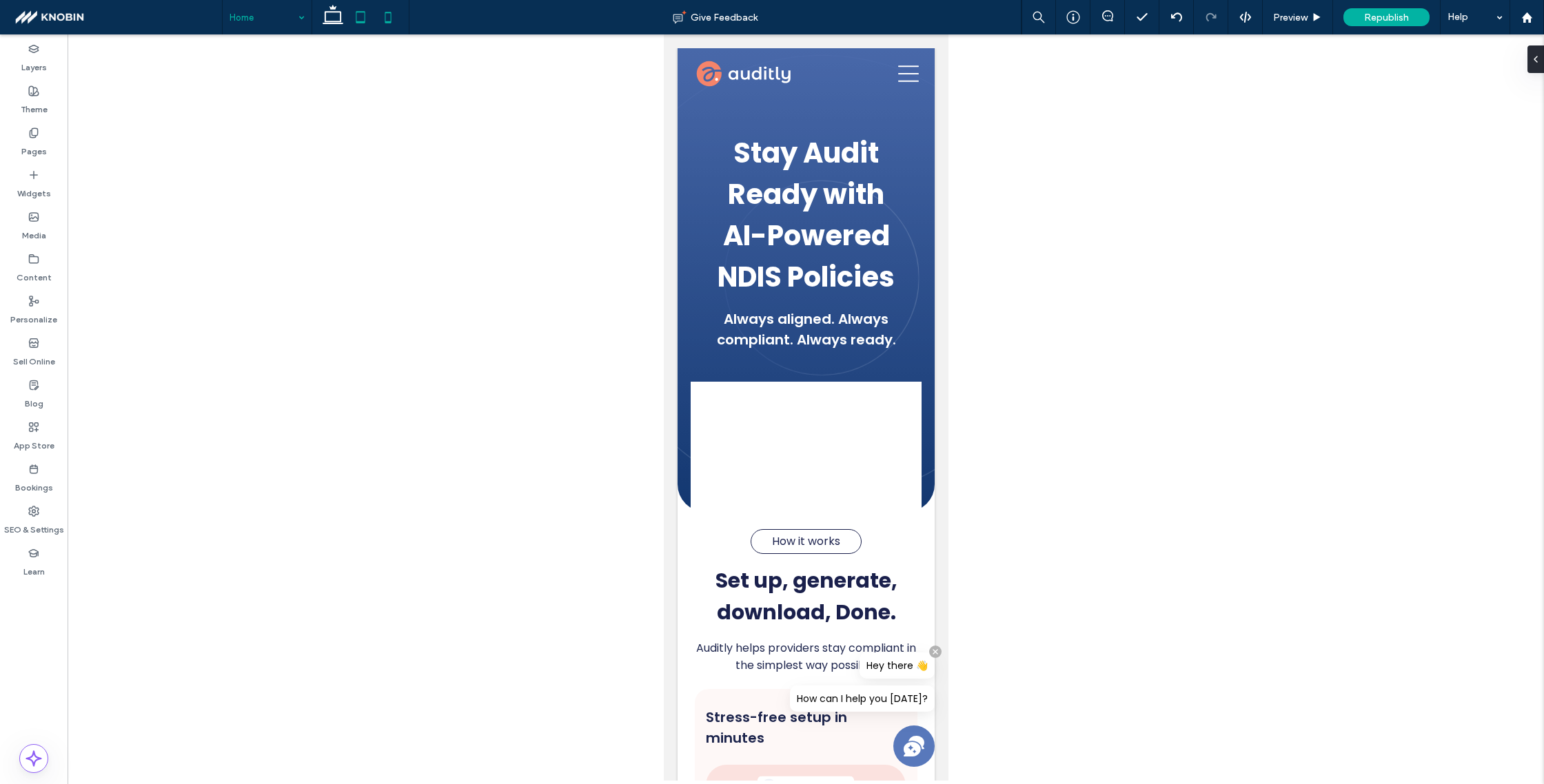
drag, startPoint x: 224, startPoint y: 280, endPoint x: 365, endPoint y: 19, distance: 296.7
click at [365, 19] on use at bounding box center [360, 16] width 9 height 12
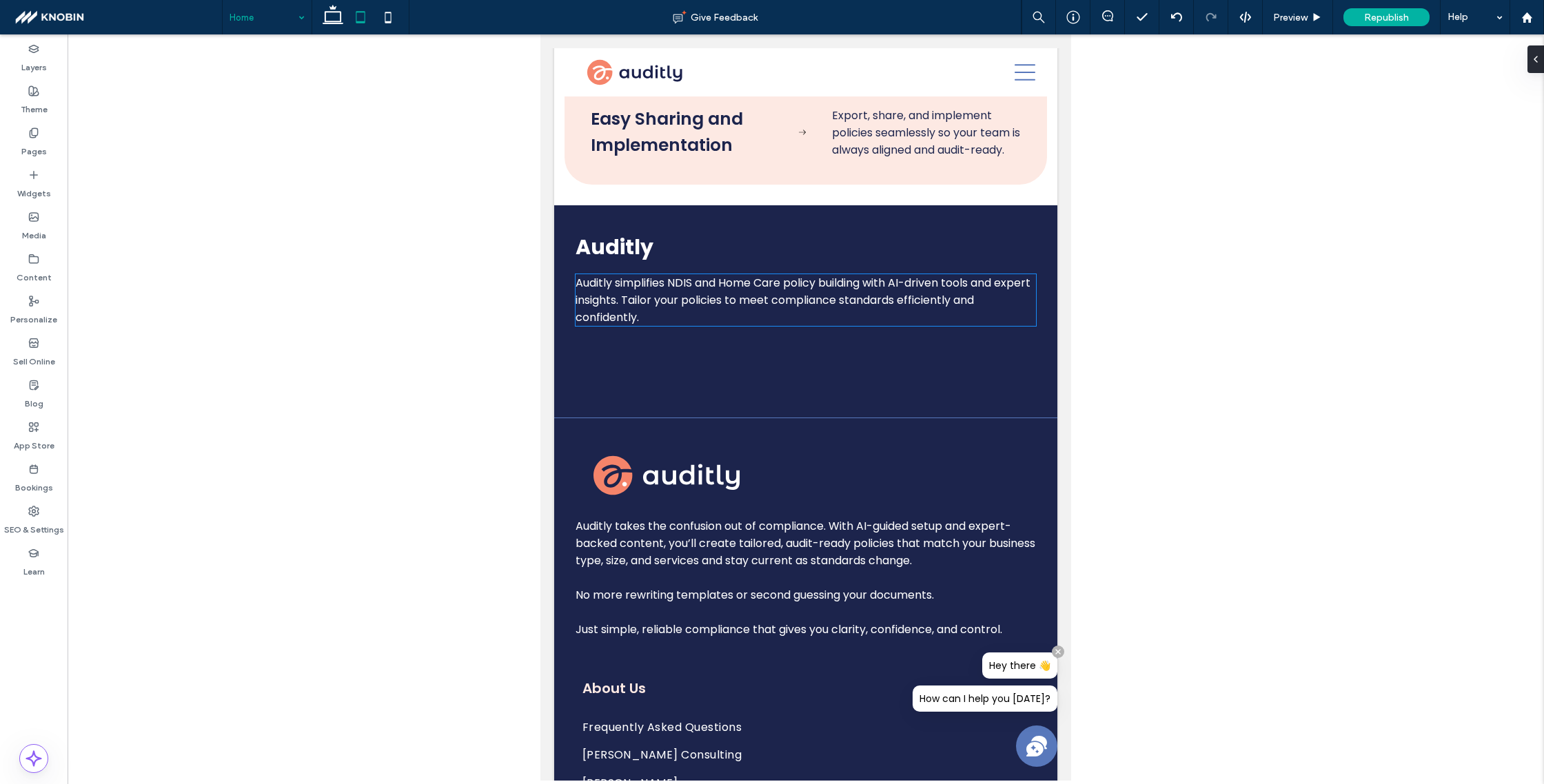
scroll to position [5313, 0]
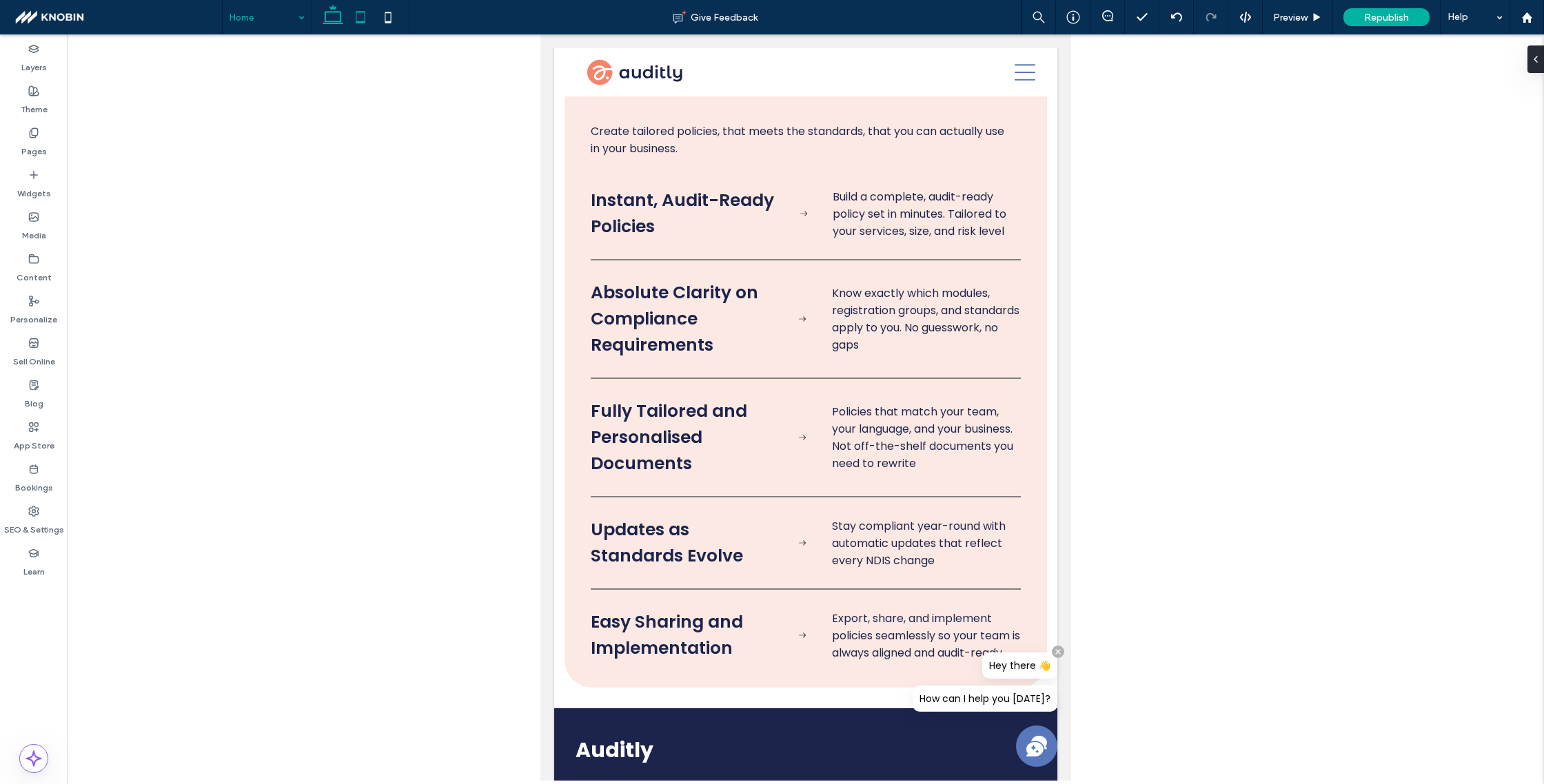
drag, startPoint x: 327, startPoint y: 22, endPoint x: 707, endPoint y: 377, distance: 520.0
click at [327, 22] on use at bounding box center [332, 14] width 21 height 19
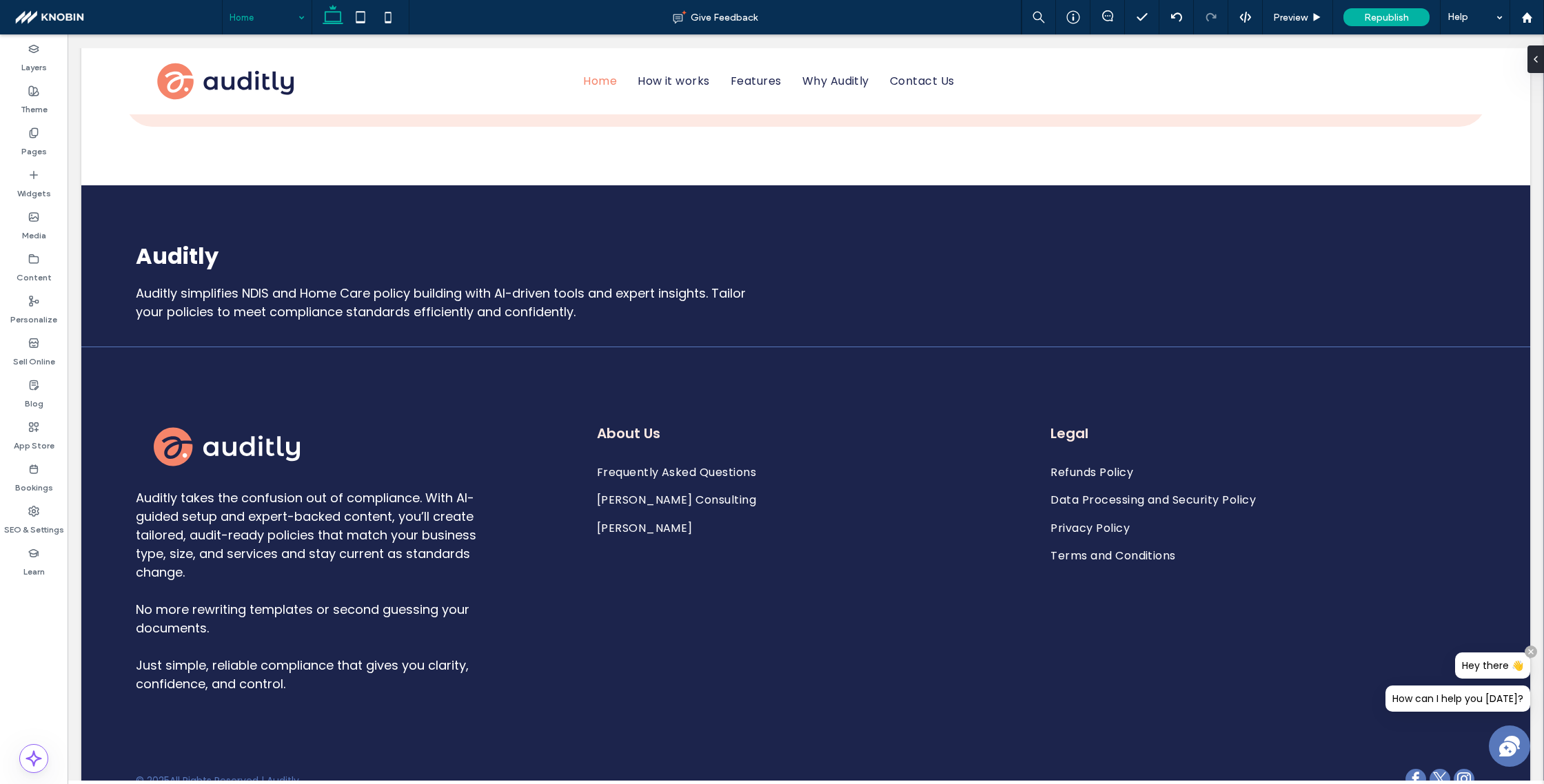
scroll to position [0, 0]
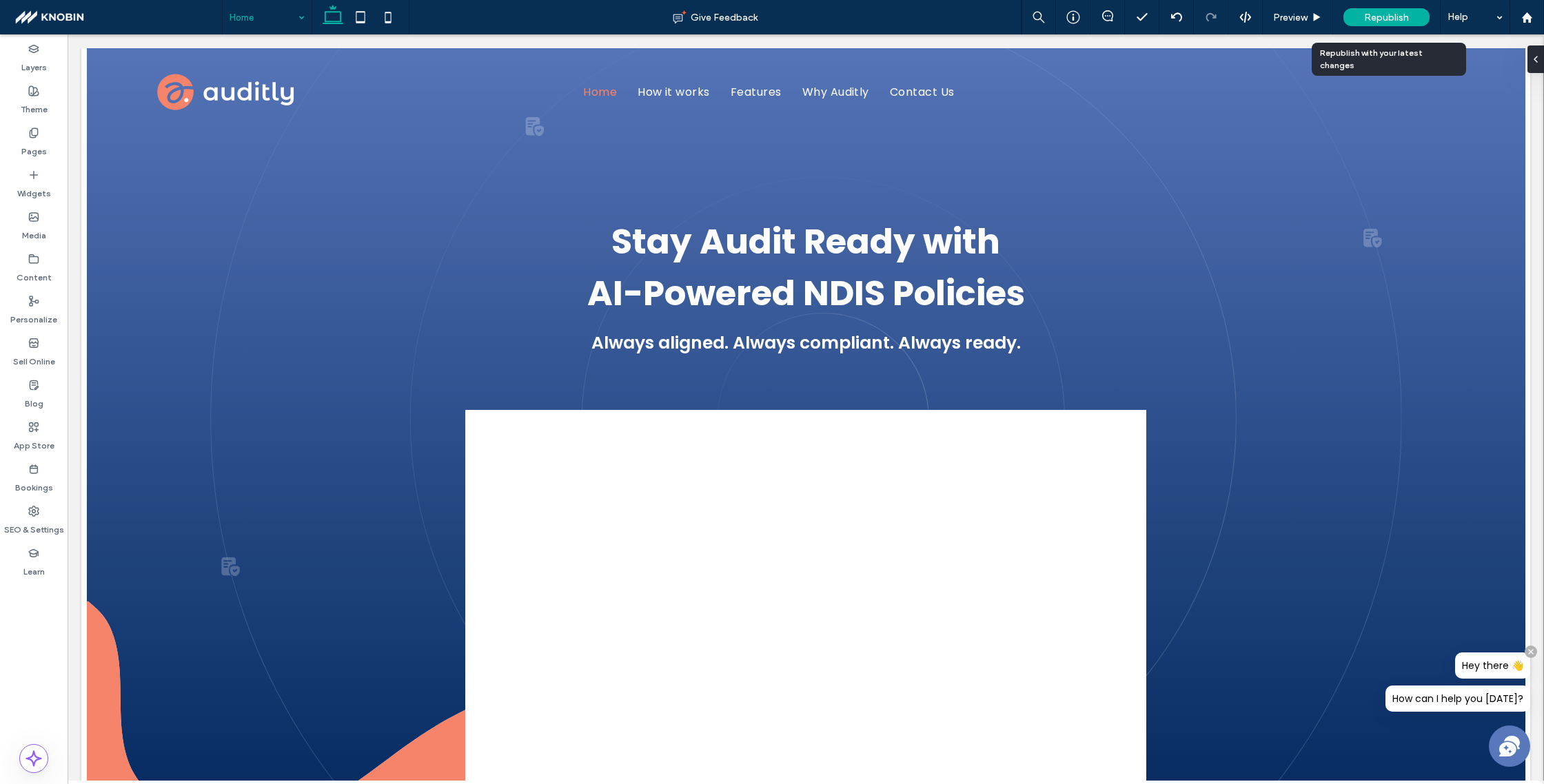
click at [1358, 14] on div "Republish" at bounding box center [1386, 17] width 86 height 18
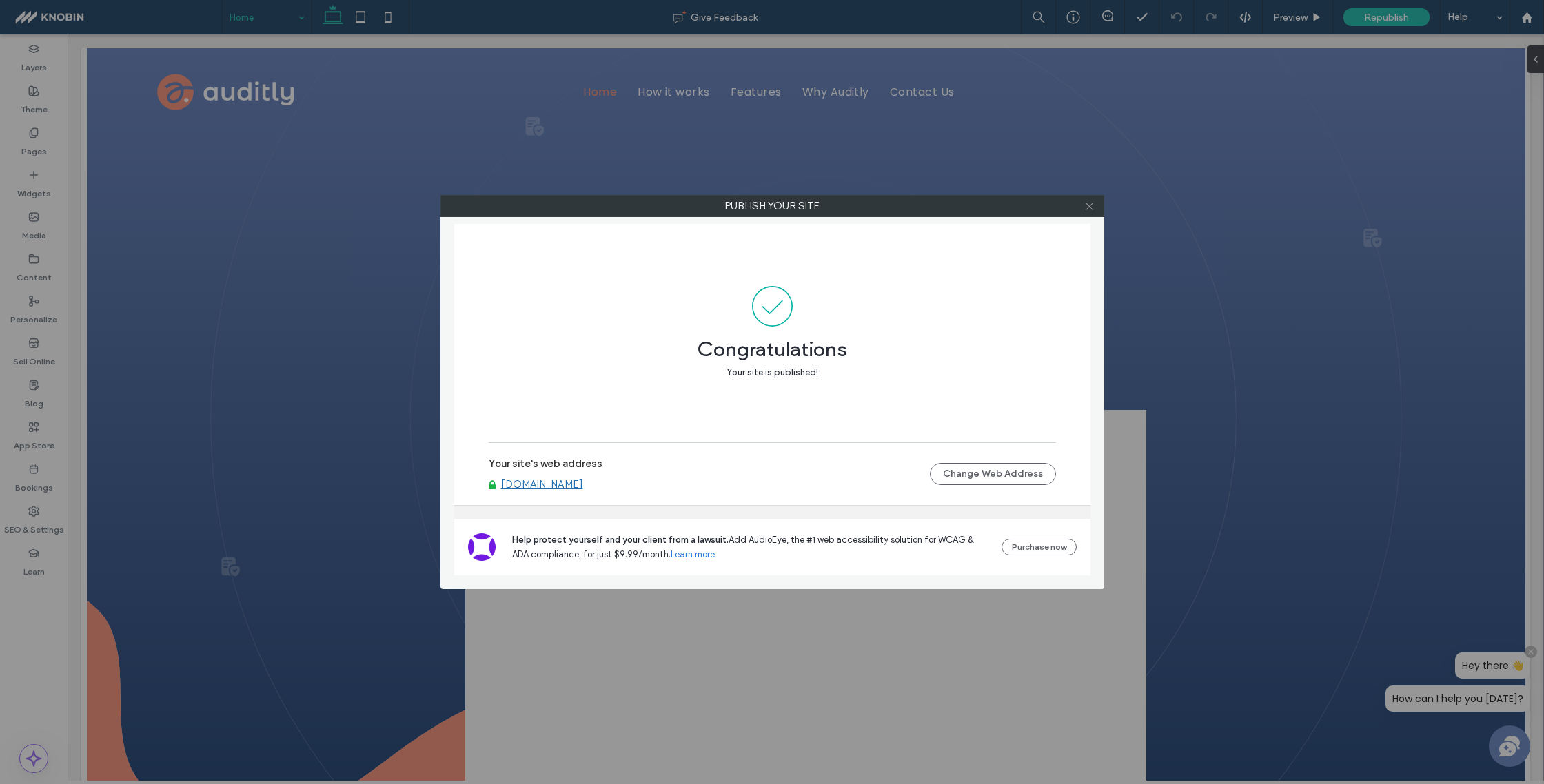
click at [1093, 202] on icon at bounding box center [1089, 206] width 10 height 10
